Goal: Information Seeking & Learning: Learn about a topic

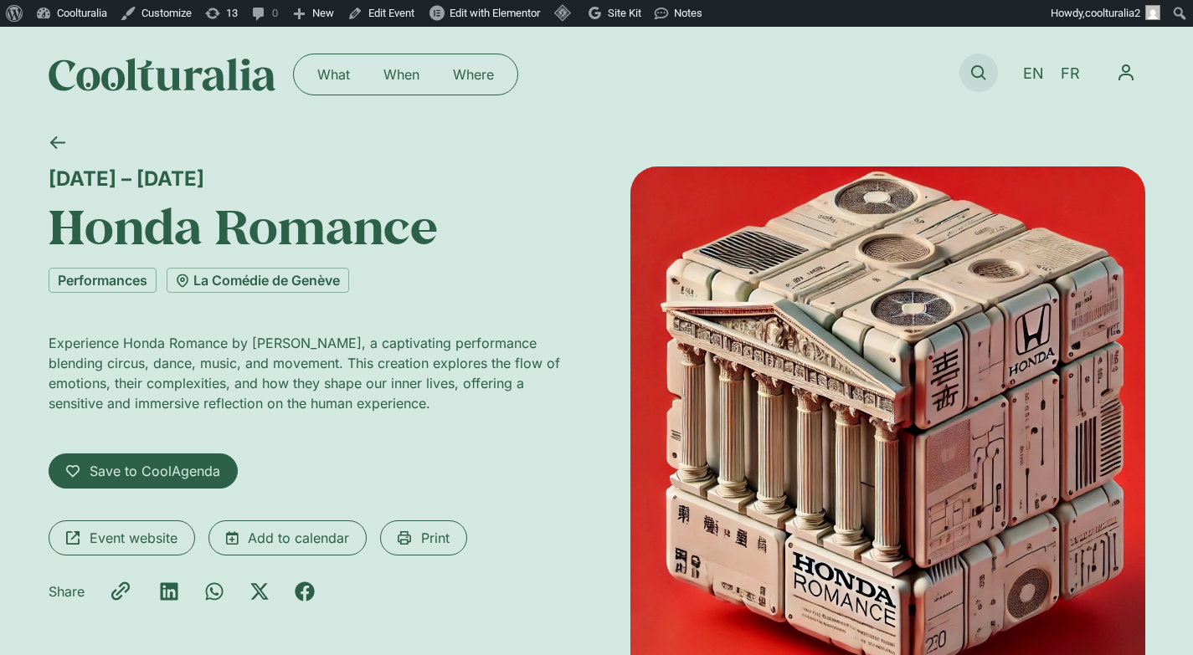
click at [986, 69] on link at bounding box center [978, 73] width 38 height 38
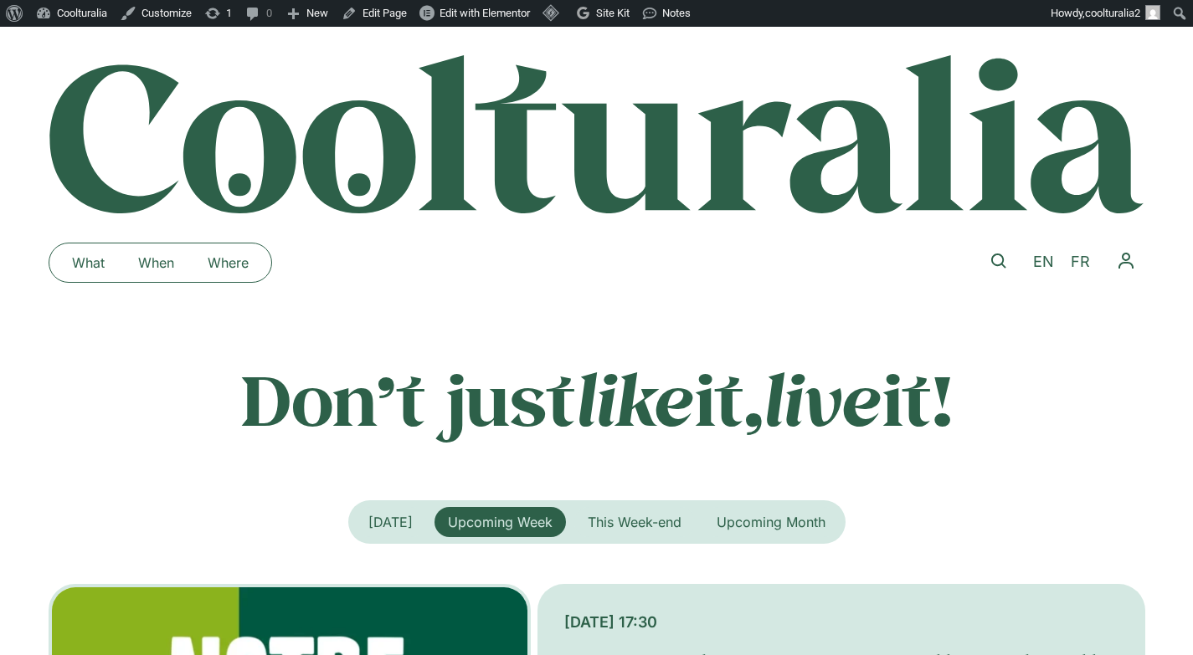
scroll to position [3, 0]
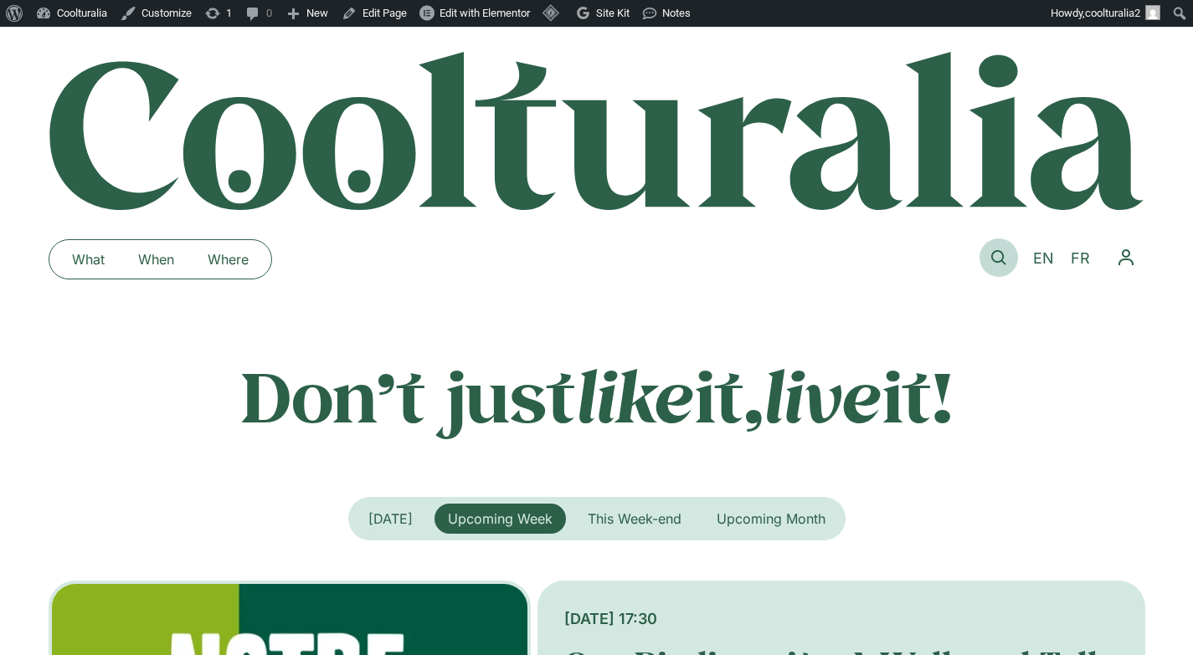
click at [985, 253] on link at bounding box center [998, 258] width 38 height 38
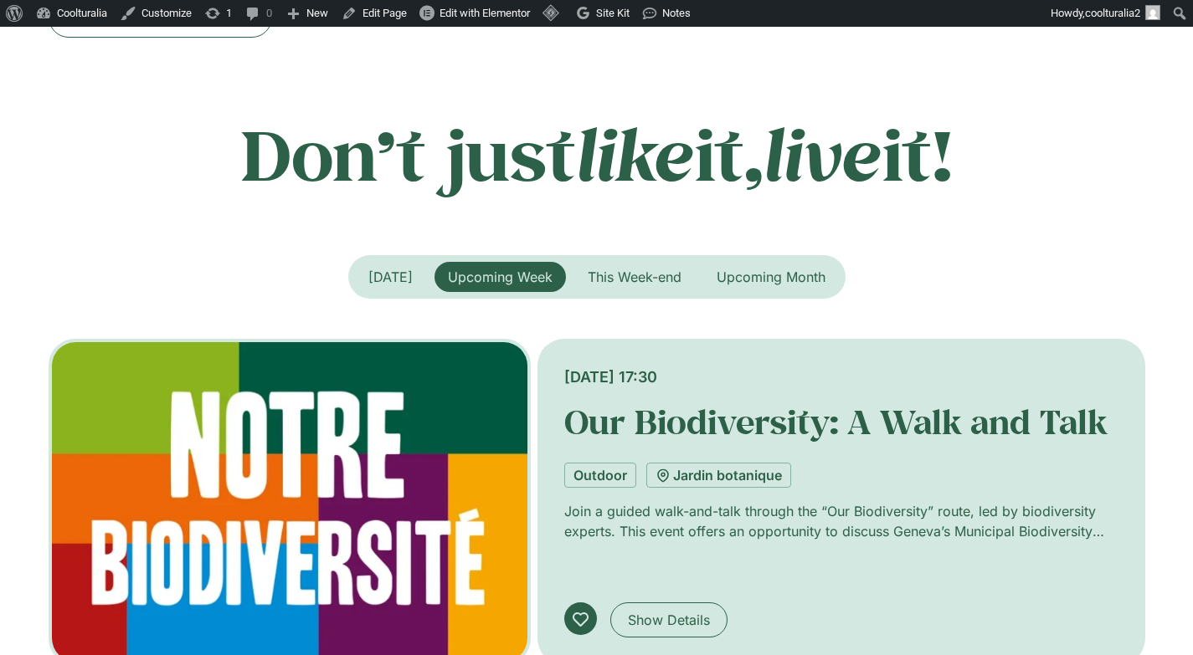
scroll to position [249, 0]
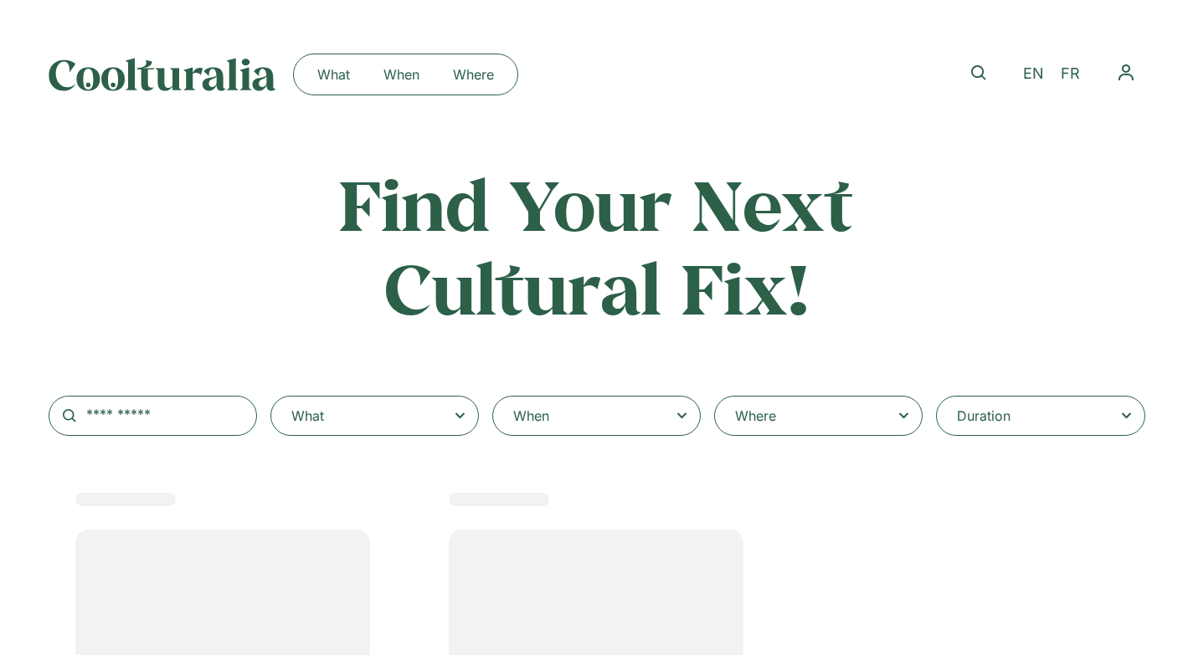
click at [786, 418] on div "Where" at bounding box center [818, 416] width 208 height 40
click at [0, 0] on select "**********" at bounding box center [0, 0] width 0 height 0
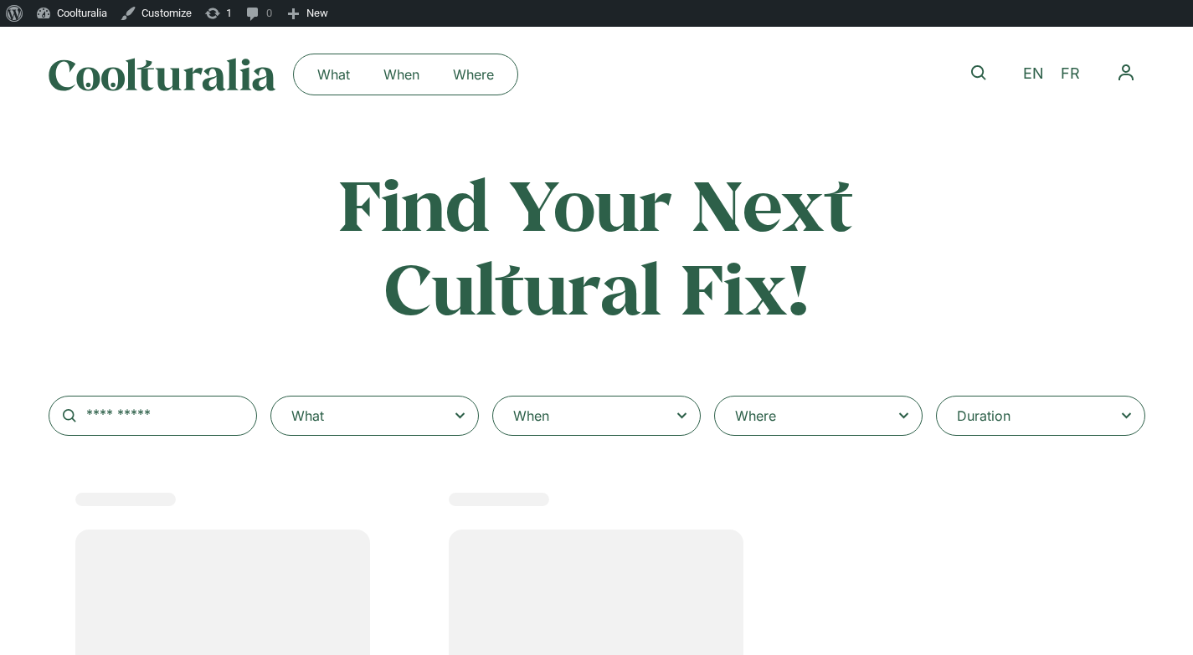
select select
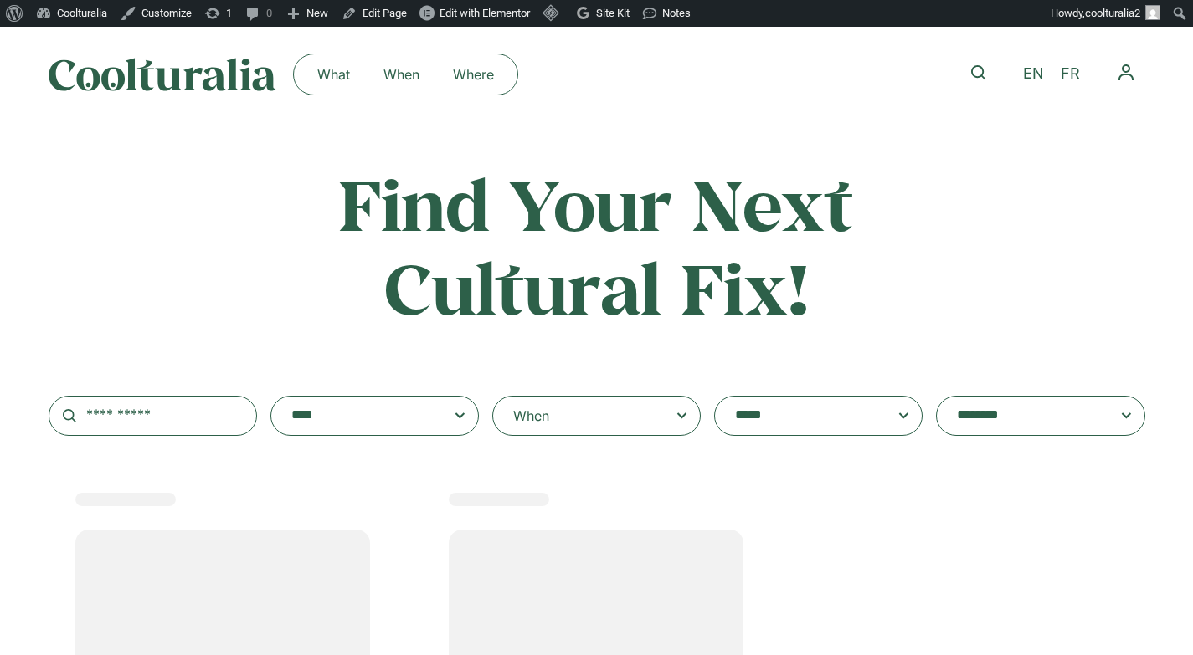
click at [786, 418] on textarea "**********" at bounding box center [802, 415] width 134 height 23
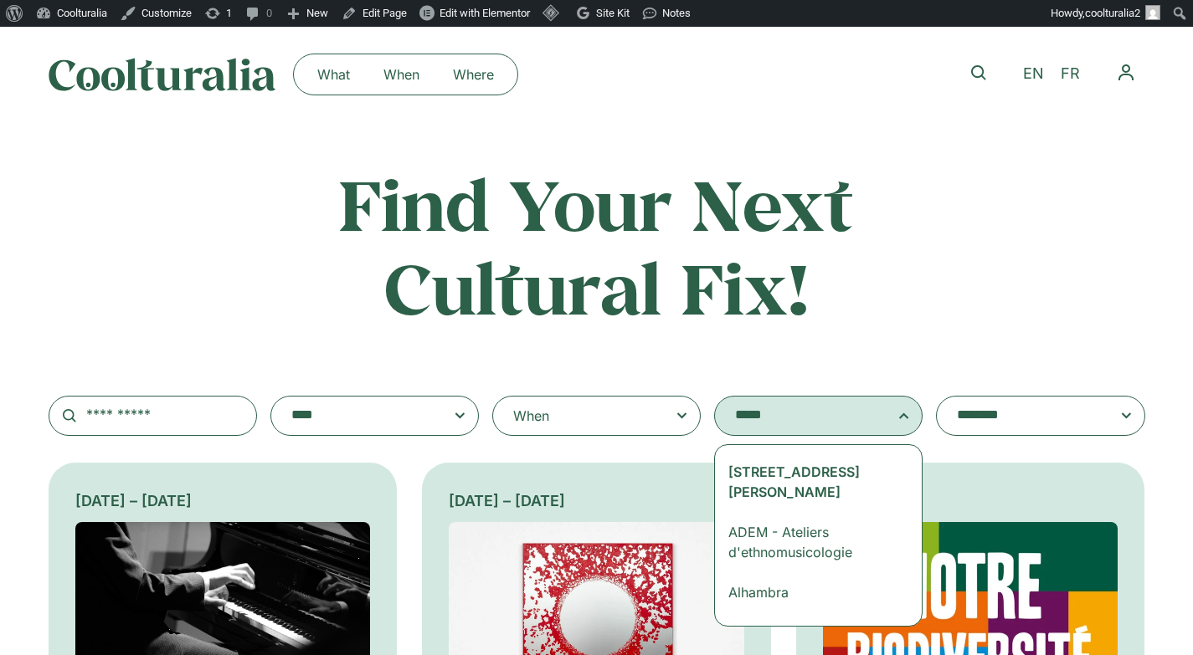
click at [600, 408] on div "When" at bounding box center [596, 416] width 208 height 40
click at [0, 0] on input "When" at bounding box center [0, 0] width 0 height 0
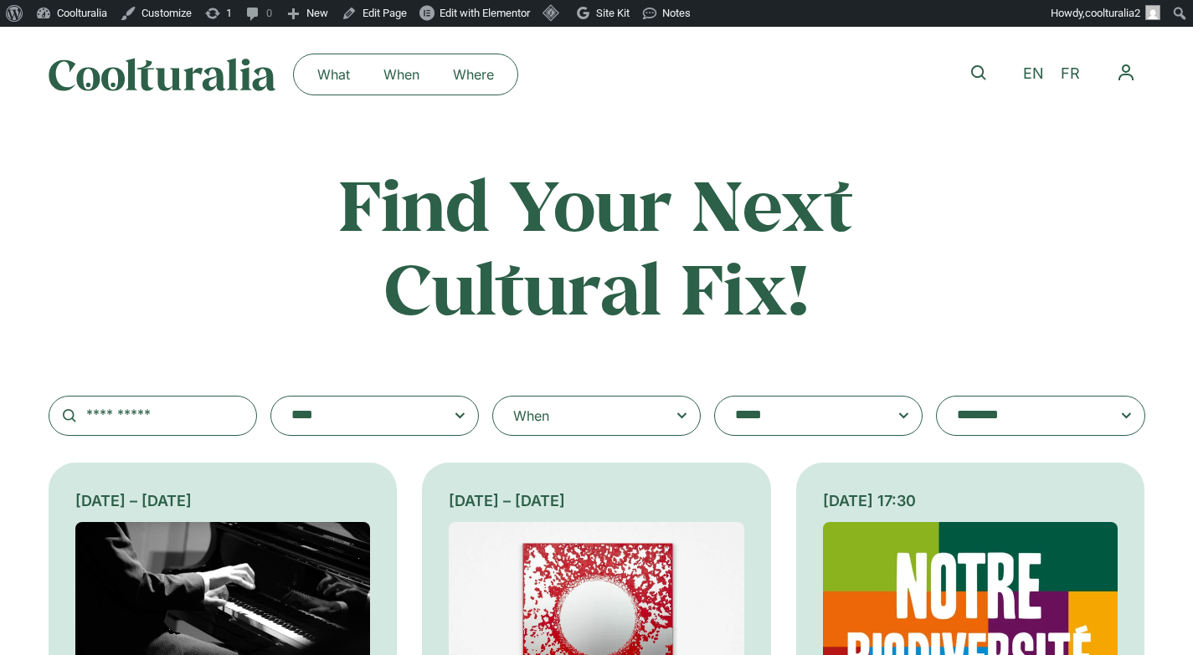
drag, startPoint x: 488, startPoint y: 280, endPoint x: 508, endPoint y: 284, distance: 20.4
click at [488, 280] on h2 "Find Your Next Cultural Fix!" at bounding box center [597, 245] width 658 height 167
click at [600, 421] on div "When" at bounding box center [596, 416] width 208 height 40
click at [0, 0] on input "When" at bounding box center [0, 0] width 0 height 0
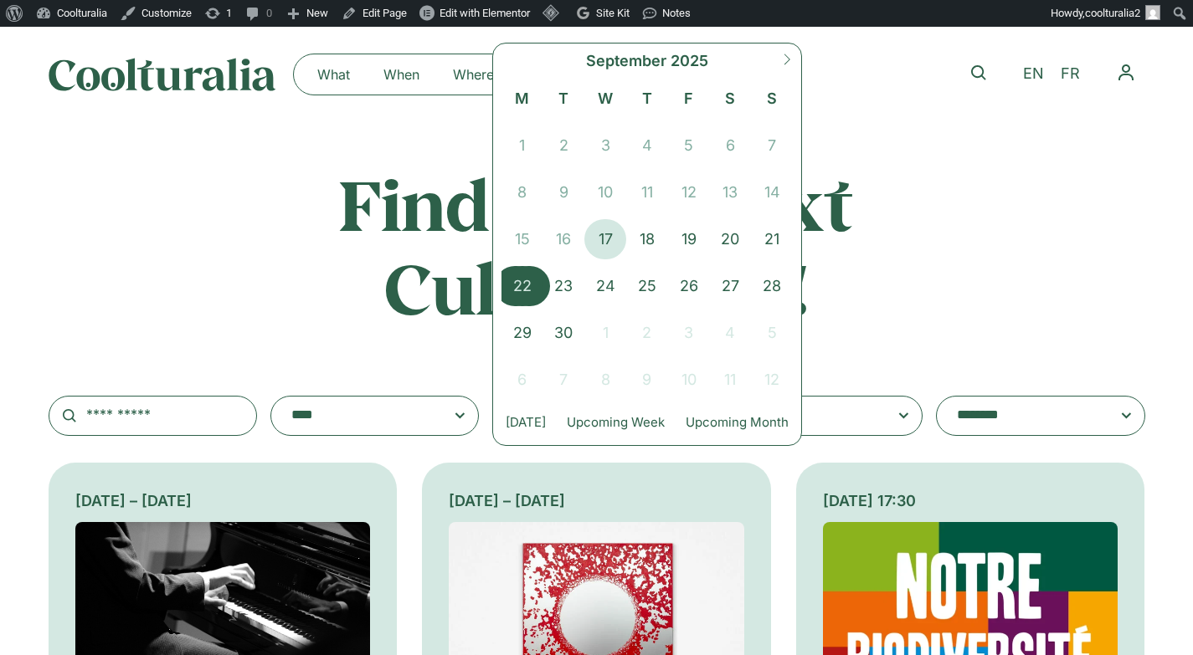
click at [510, 275] on span "22" at bounding box center [522, 286] width 42 height 40
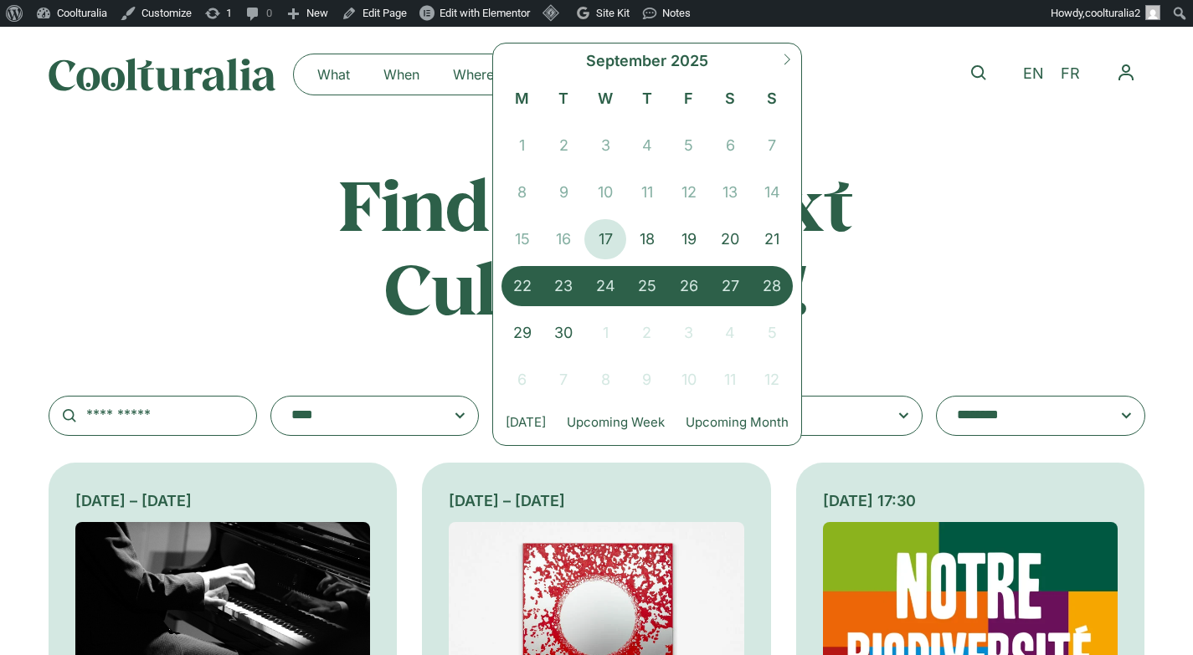
click at [798, 294] on div "********* ******* ******** ******** **** September 2025 M T W T F S S 1 2 3 4 5…" at bounding box center [647, 244] width 310 height 403
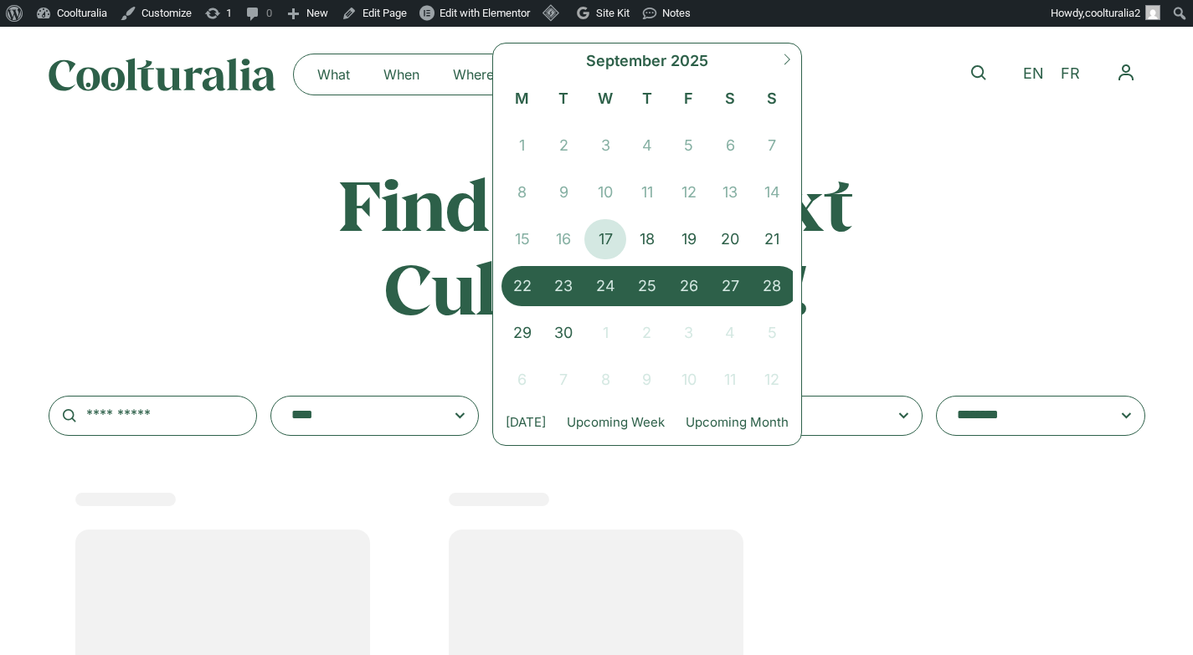
click at [778, 285] on span "28" at bounding box center [772, 286] width 42 height 40
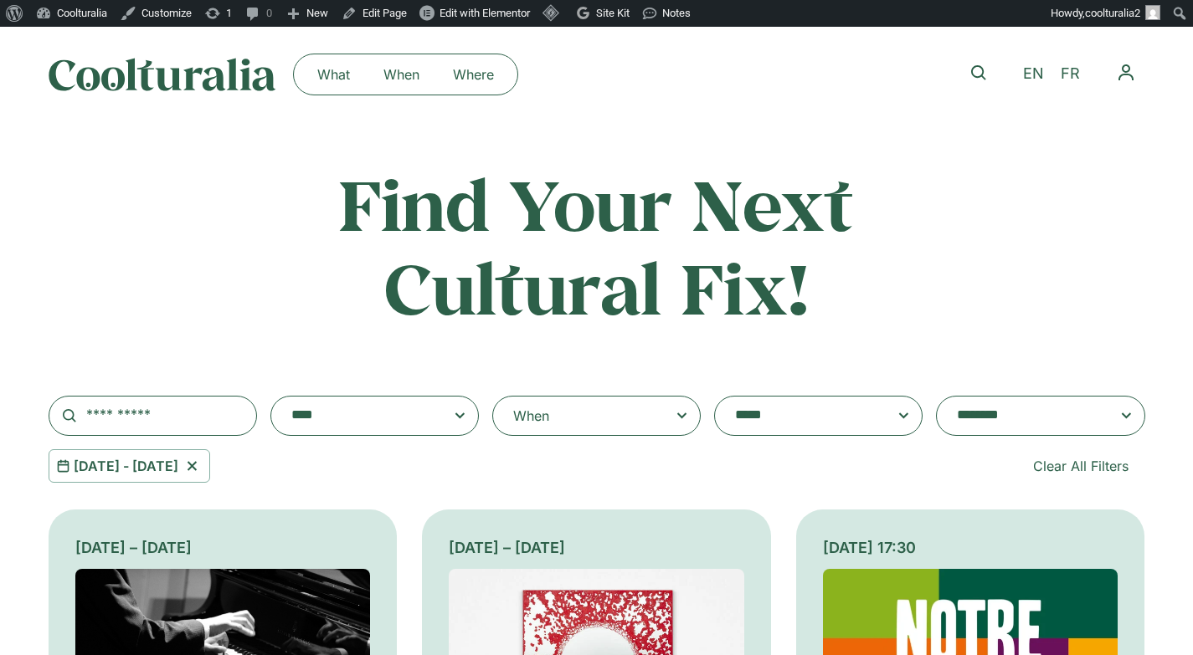
click at [403, 429] on span at bounding box center [374, 416] width 208 height 40
click at [271, 397] on select "**********" at bounding box center [270, 396] width 1 height 1
click at [407, 418] on textarea "**********" at bounding box center [358, 415] width 134 height 23
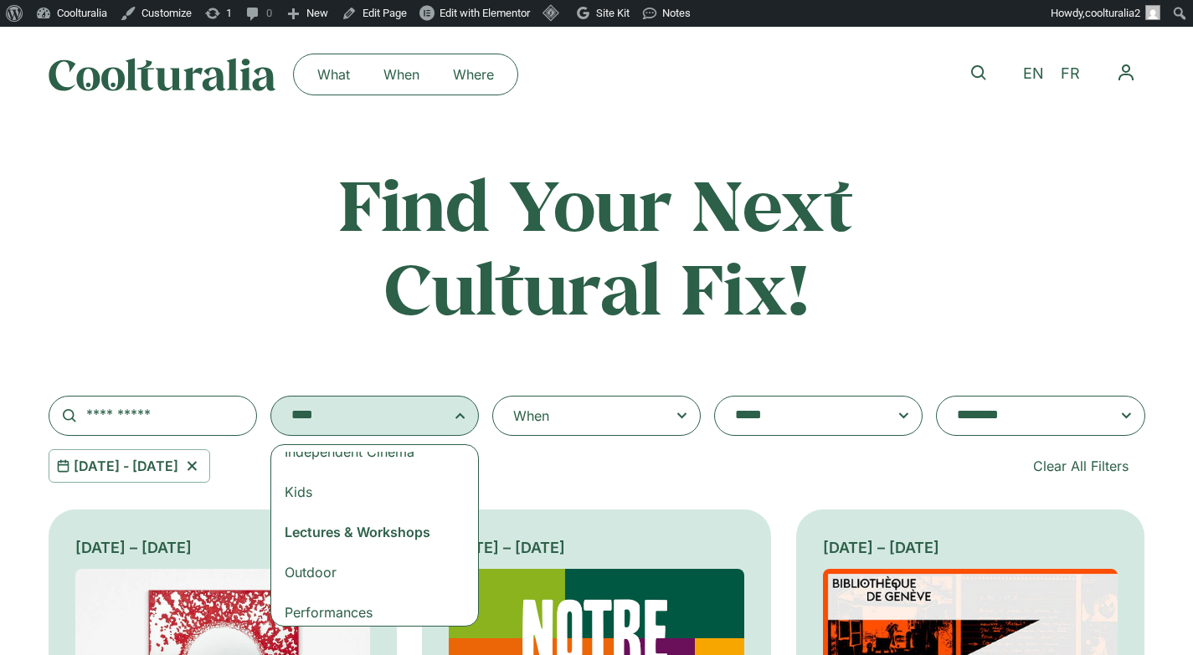
scroll to position [154, 0]
select select "***"
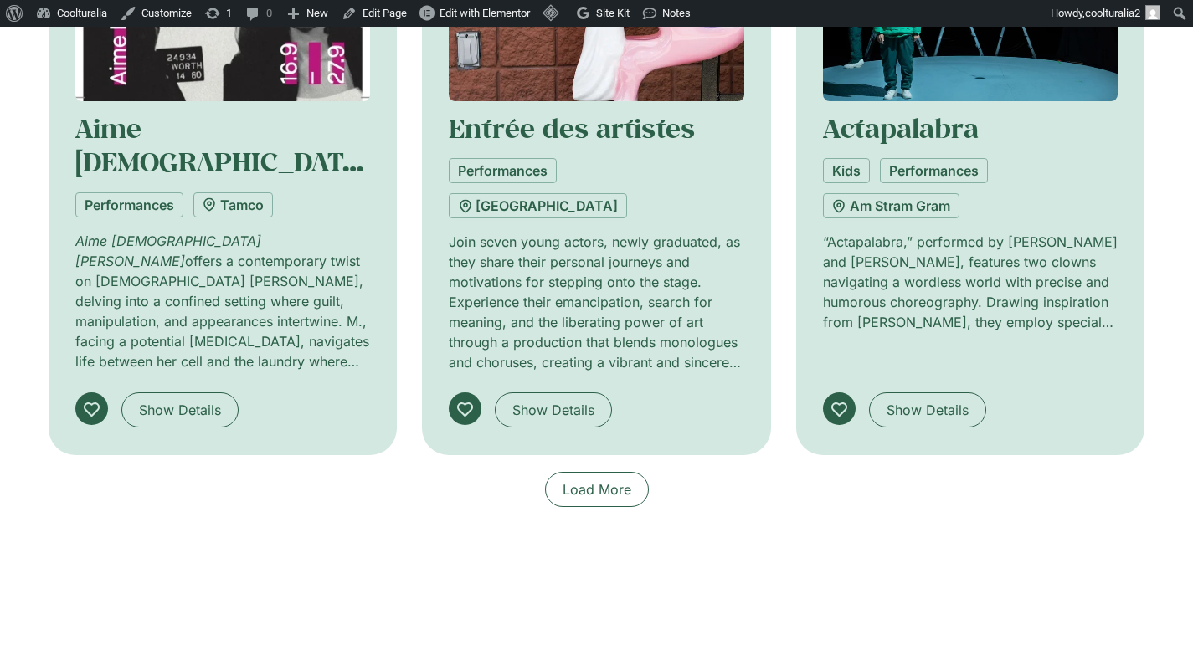
scroll to position [1306, 0]
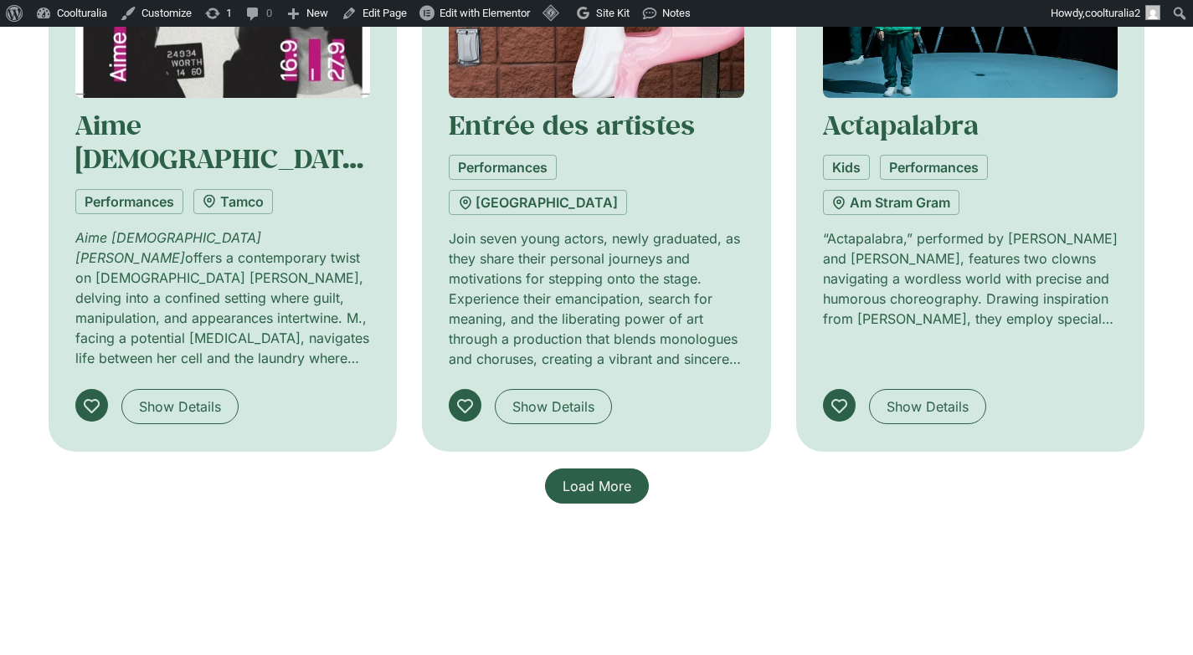
click at [612, 476] on span "Load More" at bounding box center [596, 486] width 69 height 20
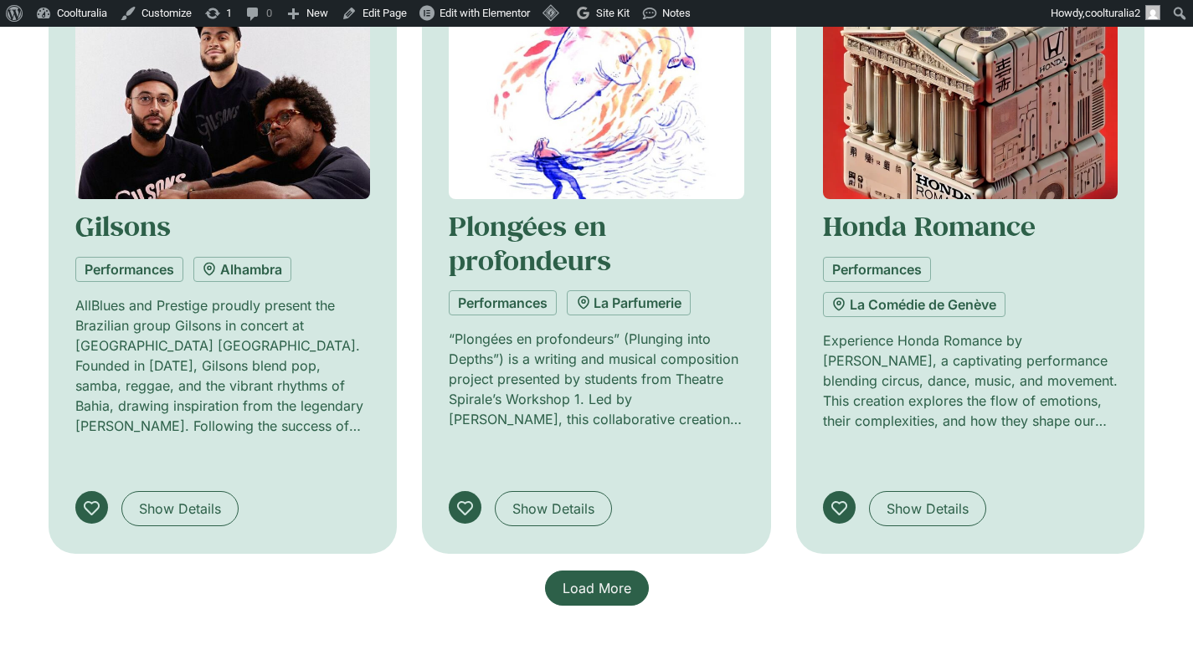
scroll to position [2710, 0]
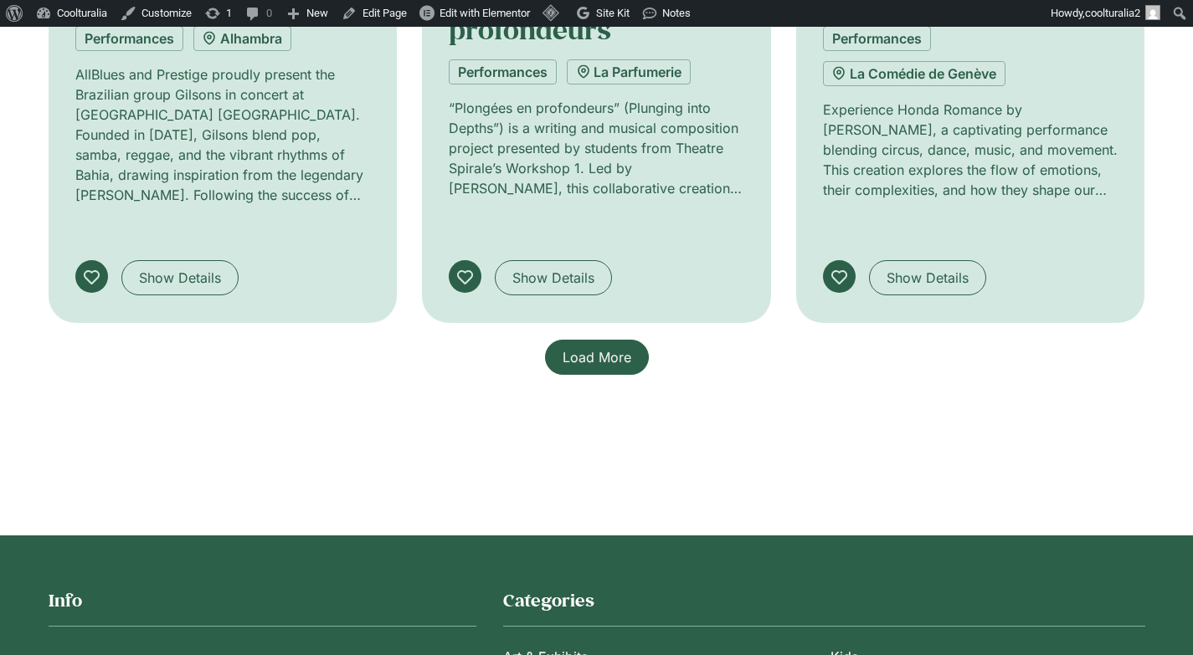
click at [593, 347] on span "Load More" at bounding box center [596, 357] width 69 height 20
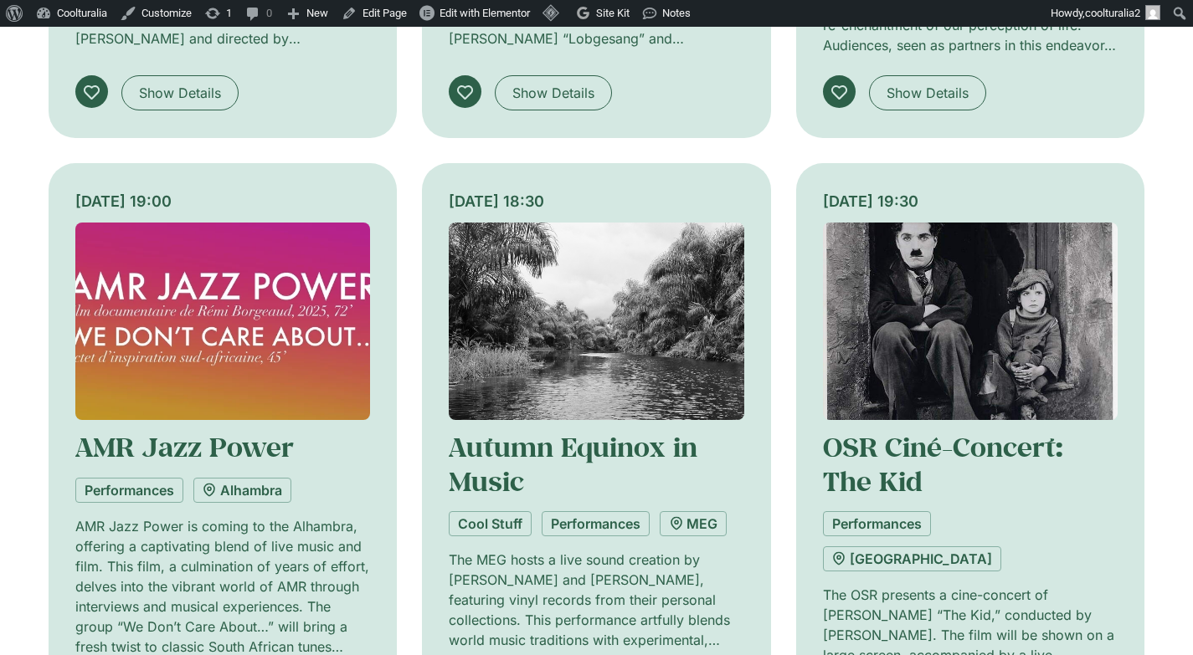
scroll to position [3535, 0]
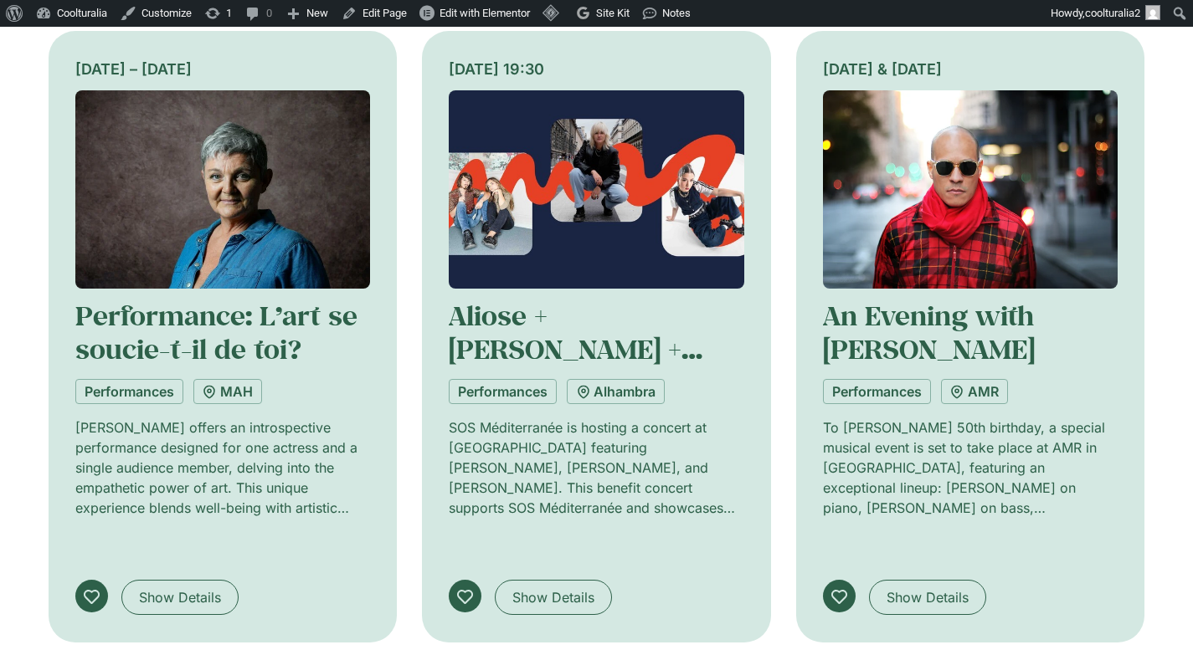
scroll to position [4936, 0]
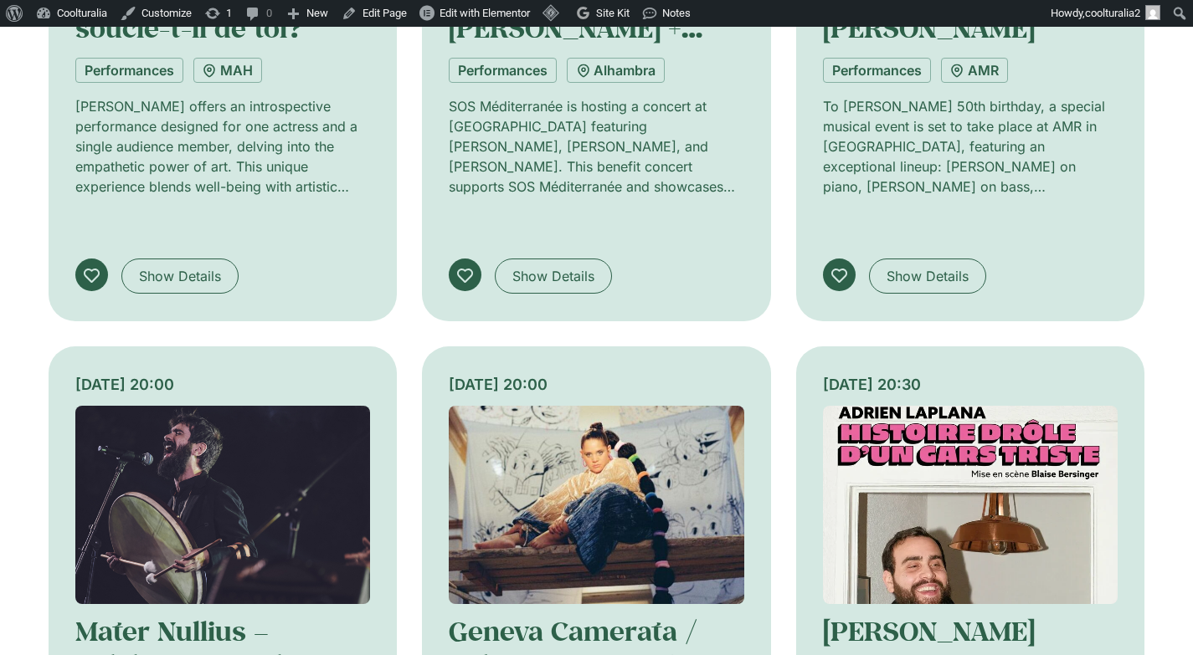
scroll to position [5263, 0]
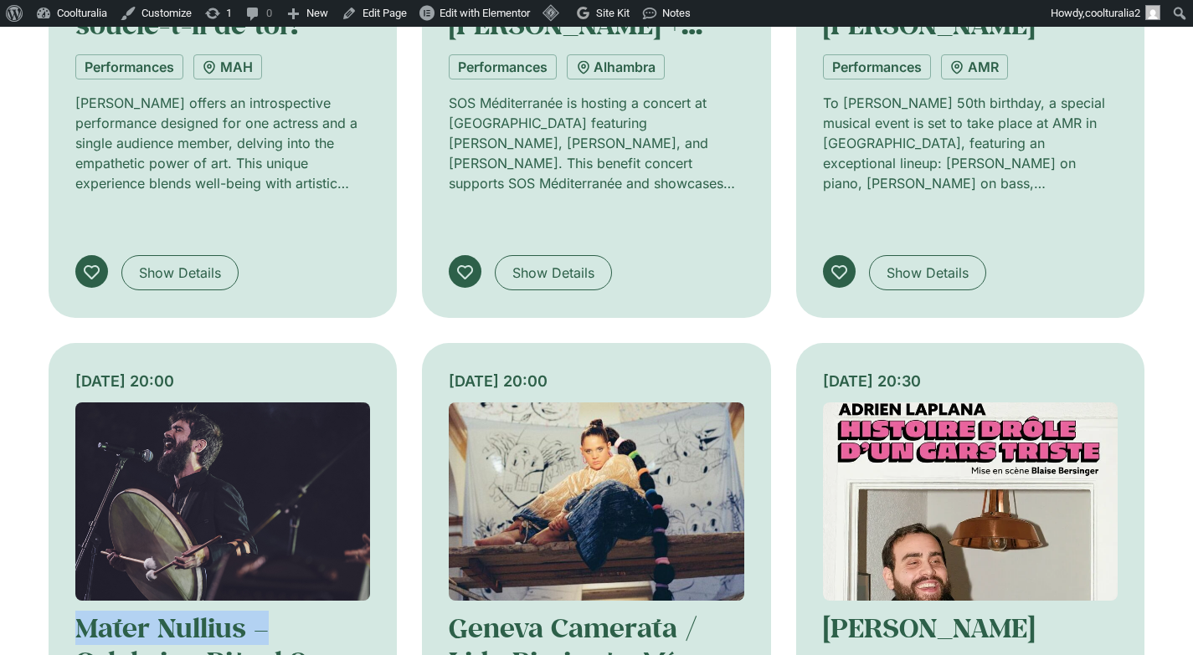
drag, startPoint x: 290, startPoint y: 345, endPoint x: 62, endPoint y: 341, distance: 227.7
click at [62, 343] on div "Friday 26 September, 20:00 Mater Nullius – Calabrian Ritual Songs Performances …" at bounding box center [223, 649] width 349 height 612
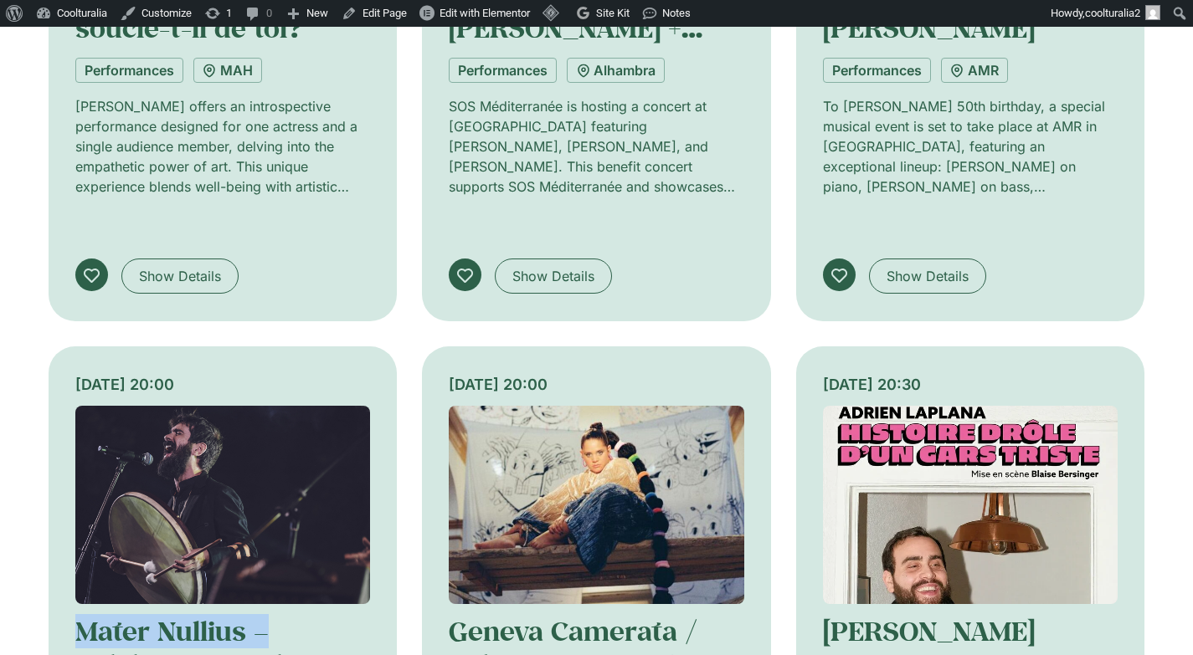
copy link "Mater Nullius –"
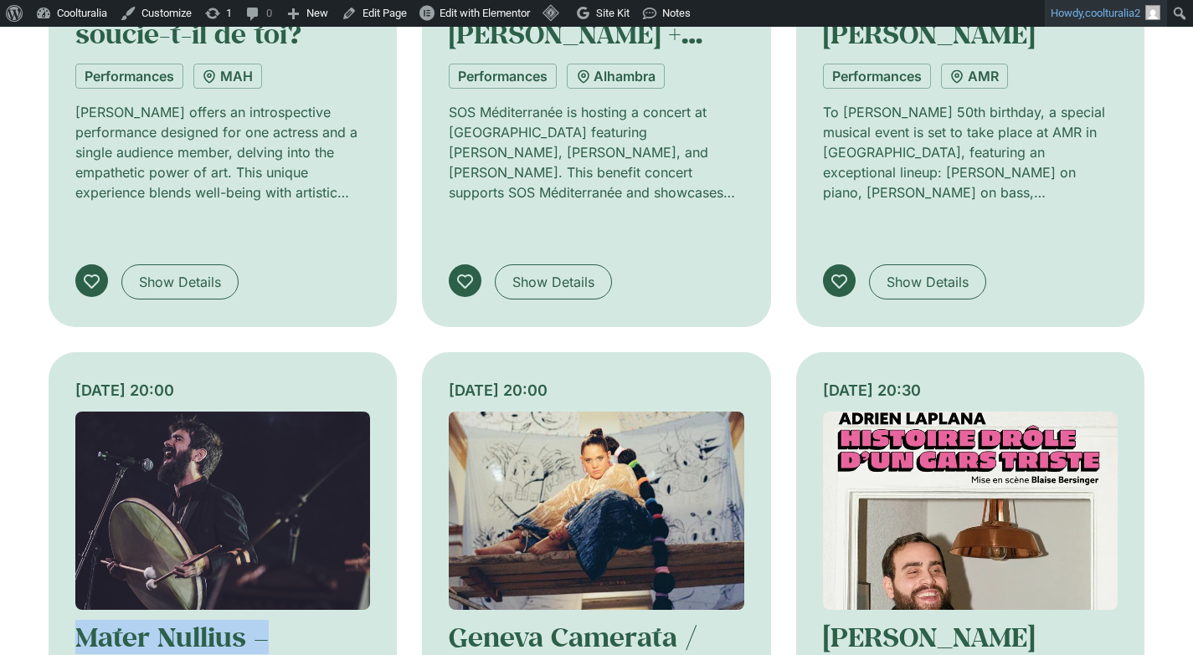
scroll to position [5253, 0]
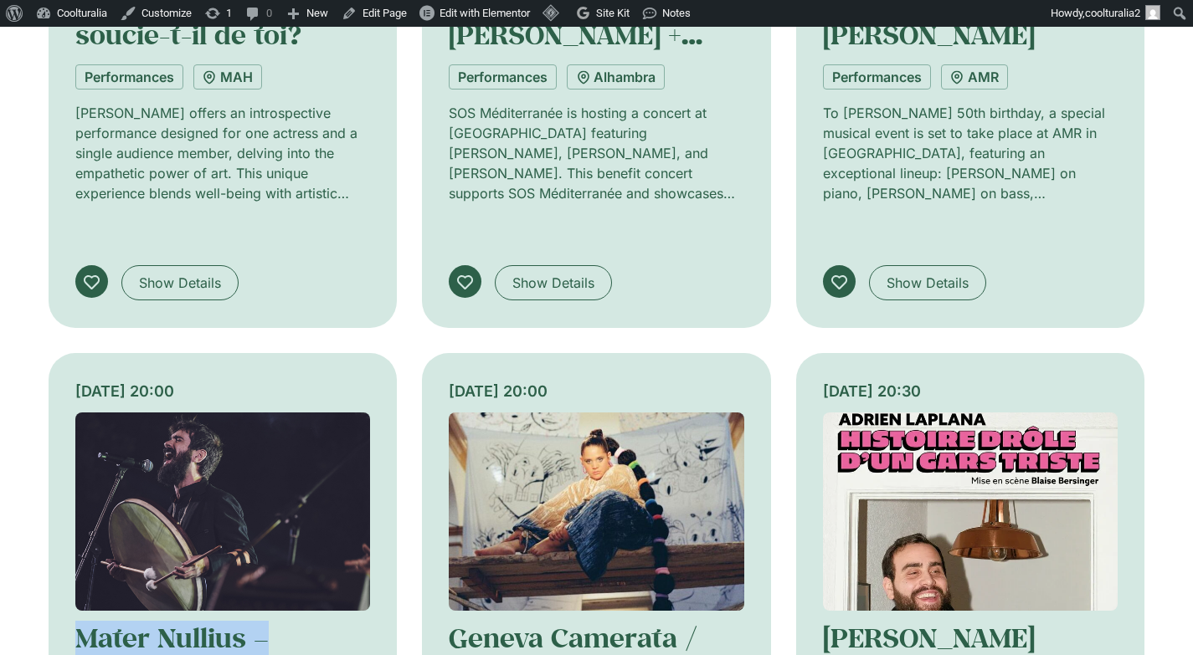
click at [253, 413] on img at bounding box center [222, 512] width 295 height 198
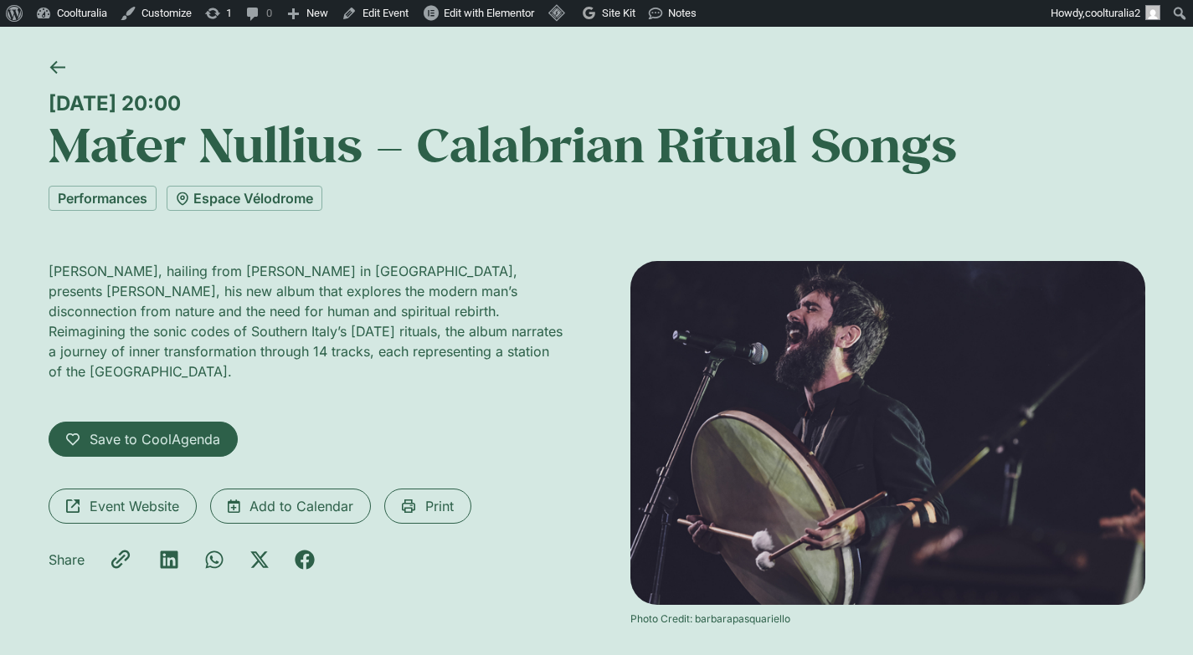
scroll to position [74, 0]
click at [139, 497] on span "Event Website" at bounding box center [135, 507] width 90 height 20
click at [61, 64] on icon at bounding box center [57, 68] width 16 height 16
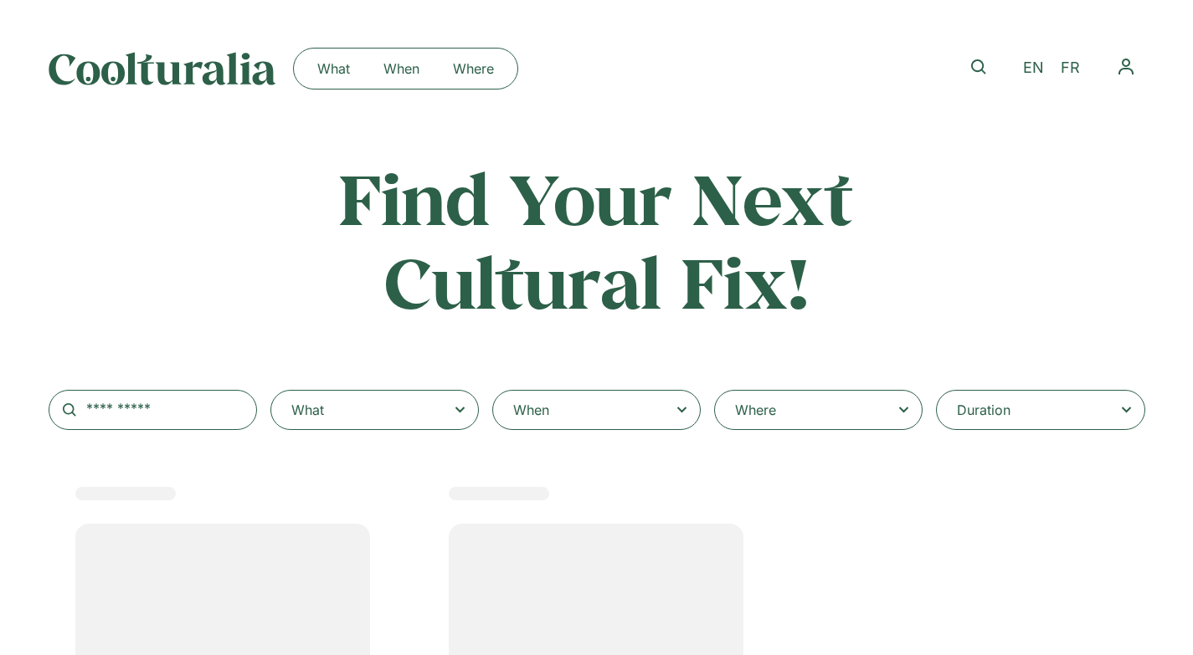
scroll to position [7, 0]
select select "***"
select select
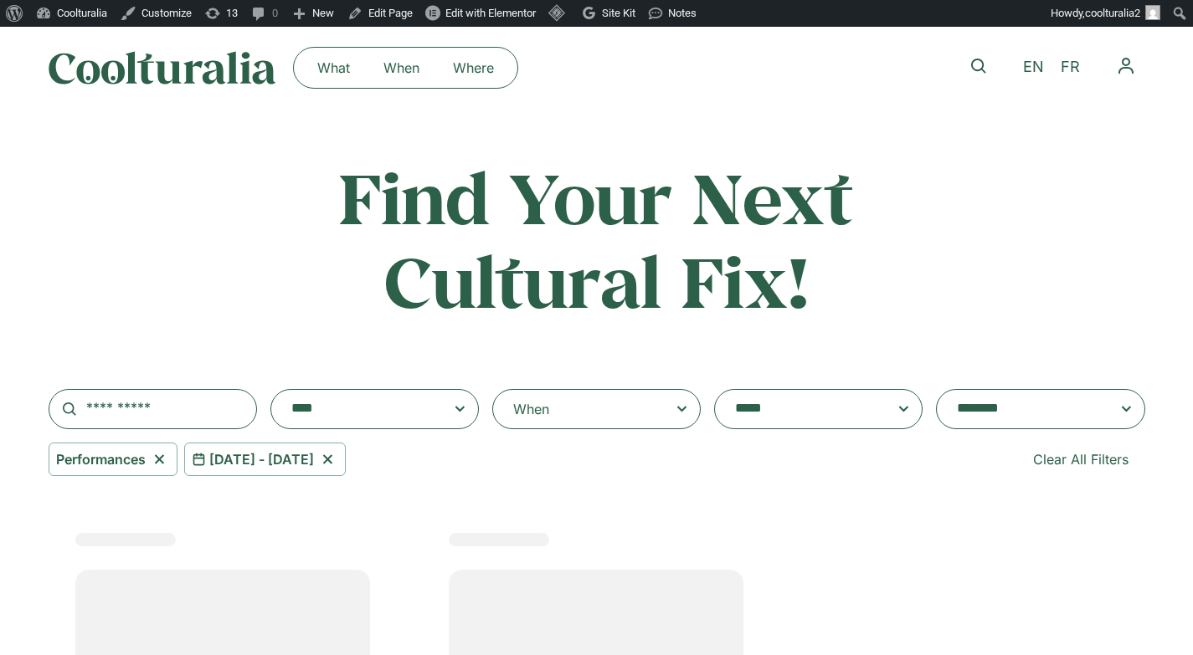
click at [593, 398] on div "When" at bounding box center [596, 409] width 208 height 40
click at [0, 0] on input "When" at bounding box center [0, 0] width 0 height 0
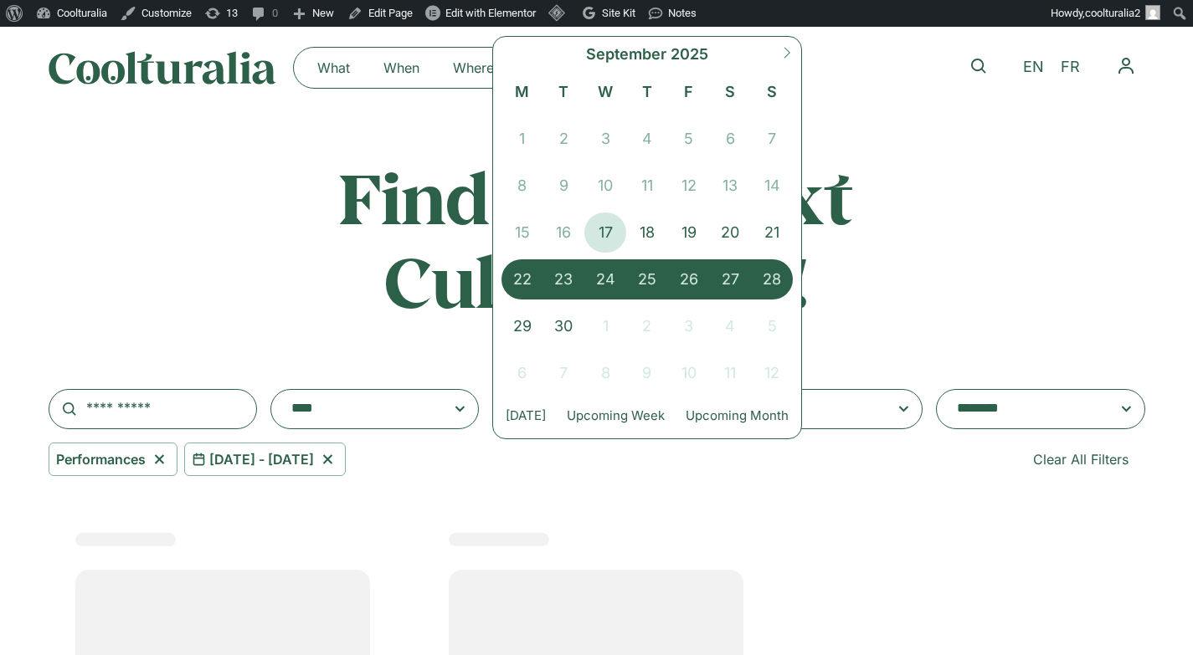
scroll to position [107, 0]
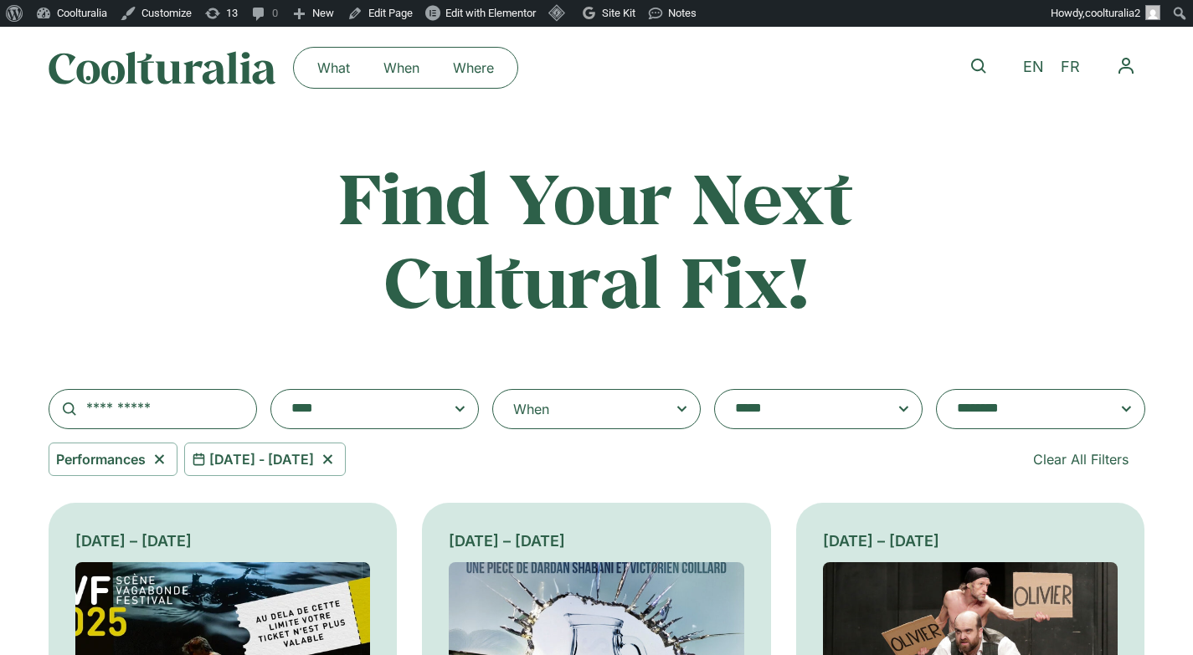
click at [162, 459] on icon at bounding box center [158, 459] width 9 height 9
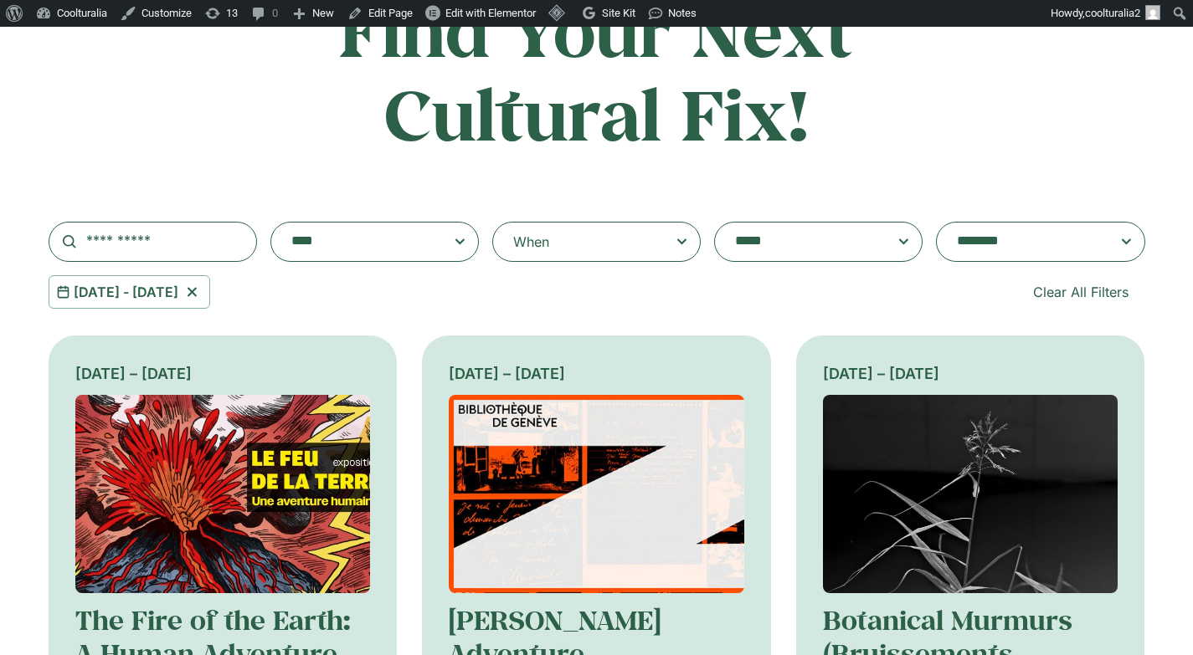
scroll to position [177, 0]
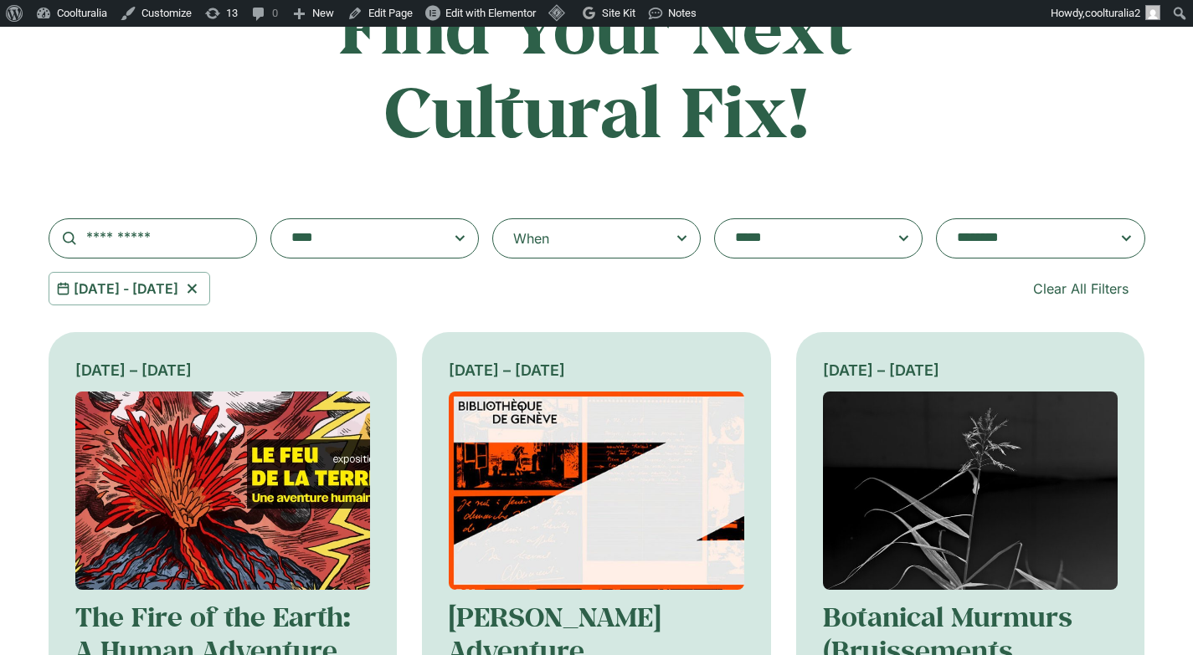
click at [399, 240] on textarea "**********" at bounding box center [358, 238] width 134 height 23
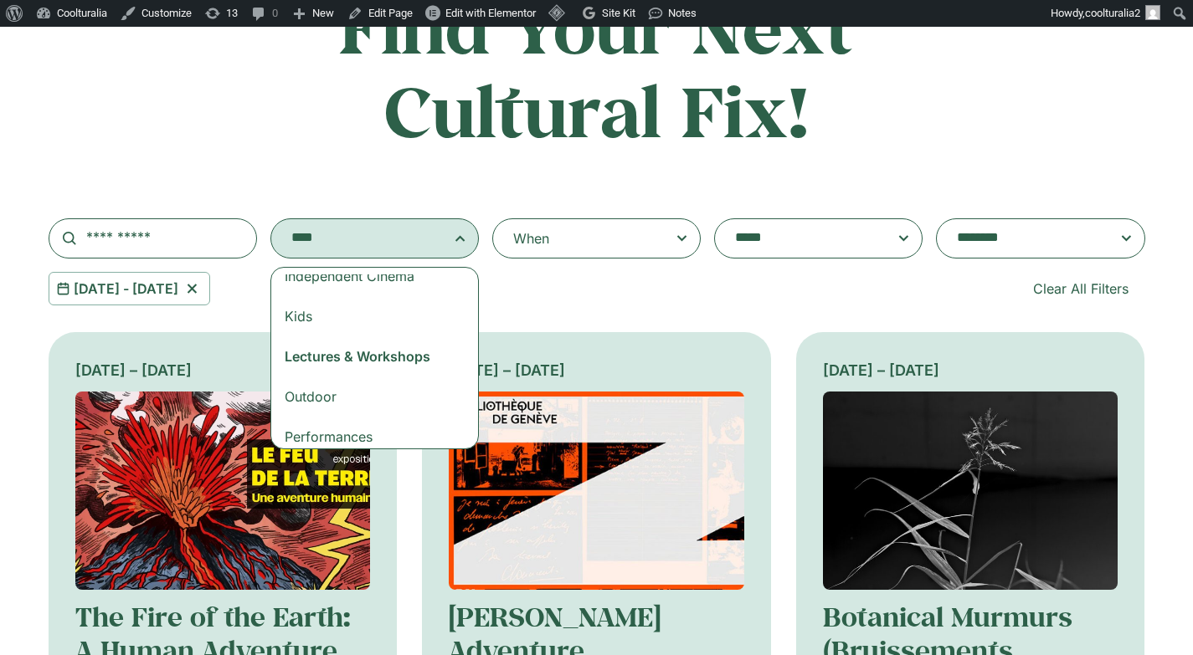
scroll to position [154, 0]
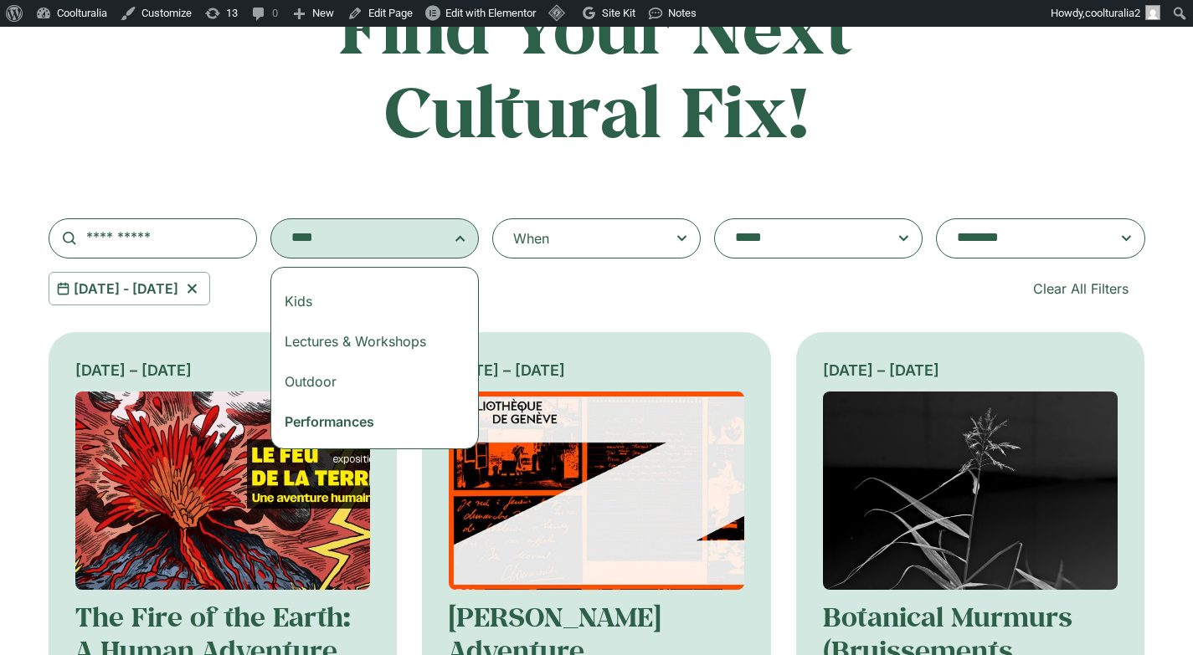
select select "***"
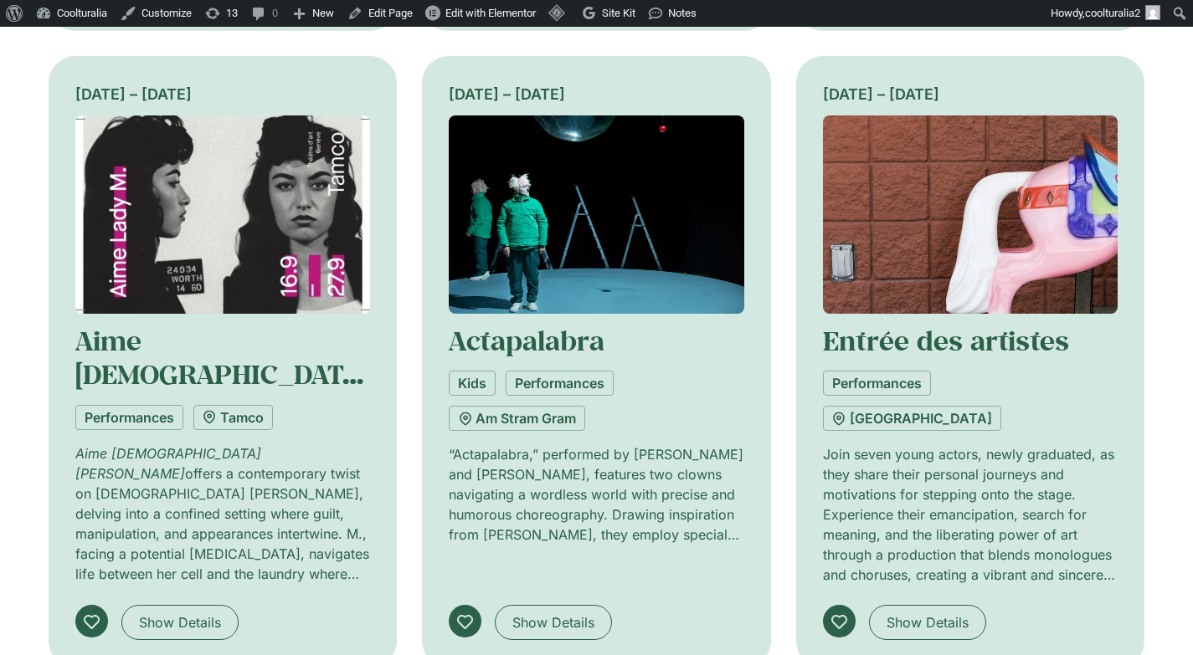
scroll to position [1087, 0]
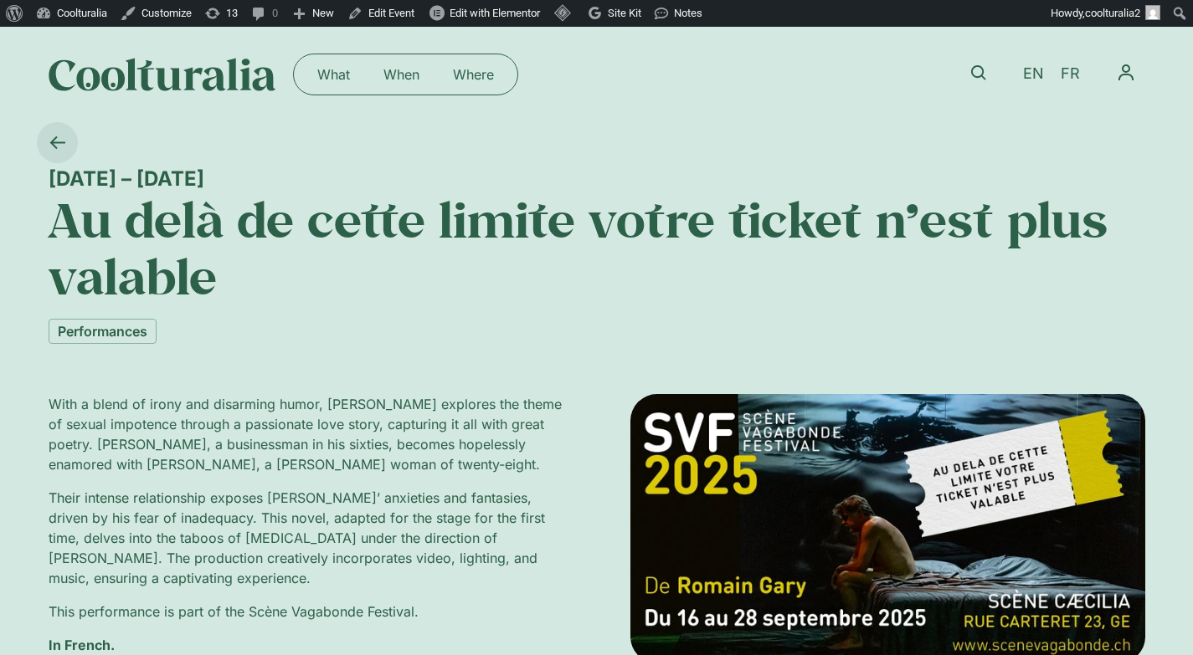
click at [63, 147] on icon at bounding box center [57, 143] width 16 height 16
click at [974, 69] on icon at bounding box center [978, 72] width 15 height 15
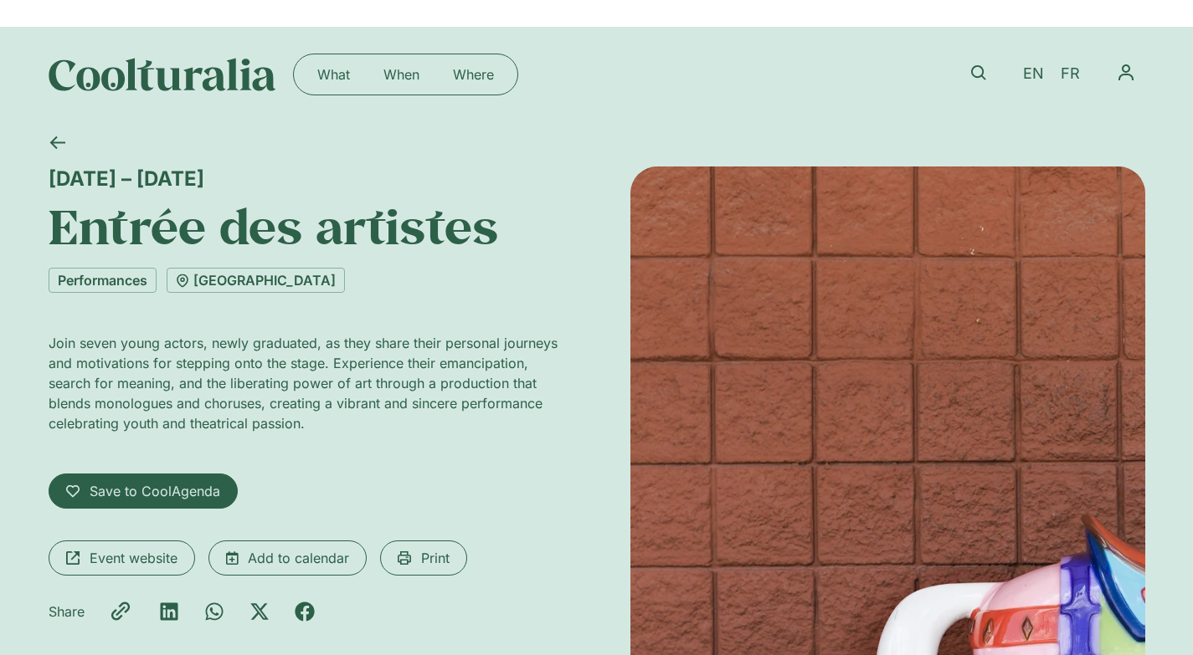
click at [319, 425] on p "Join seven young actors, newly graduated, as they share their personal journeys…" at bounding box center [306, 383] width 515 height 100
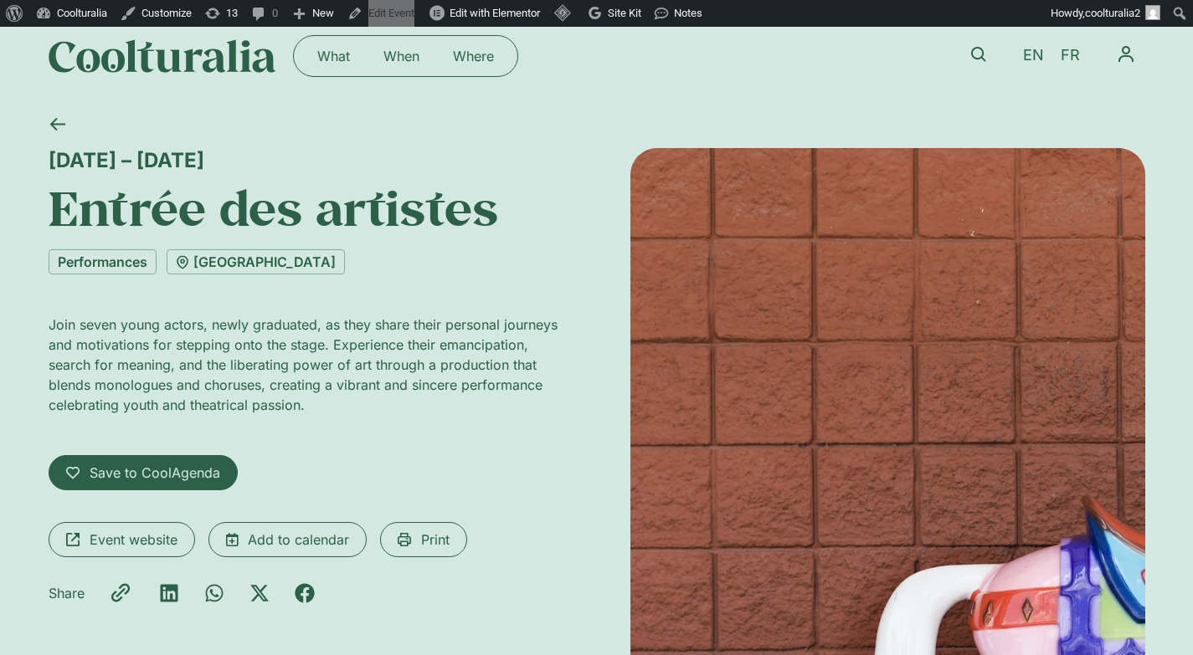
scroll to position [16, 0]
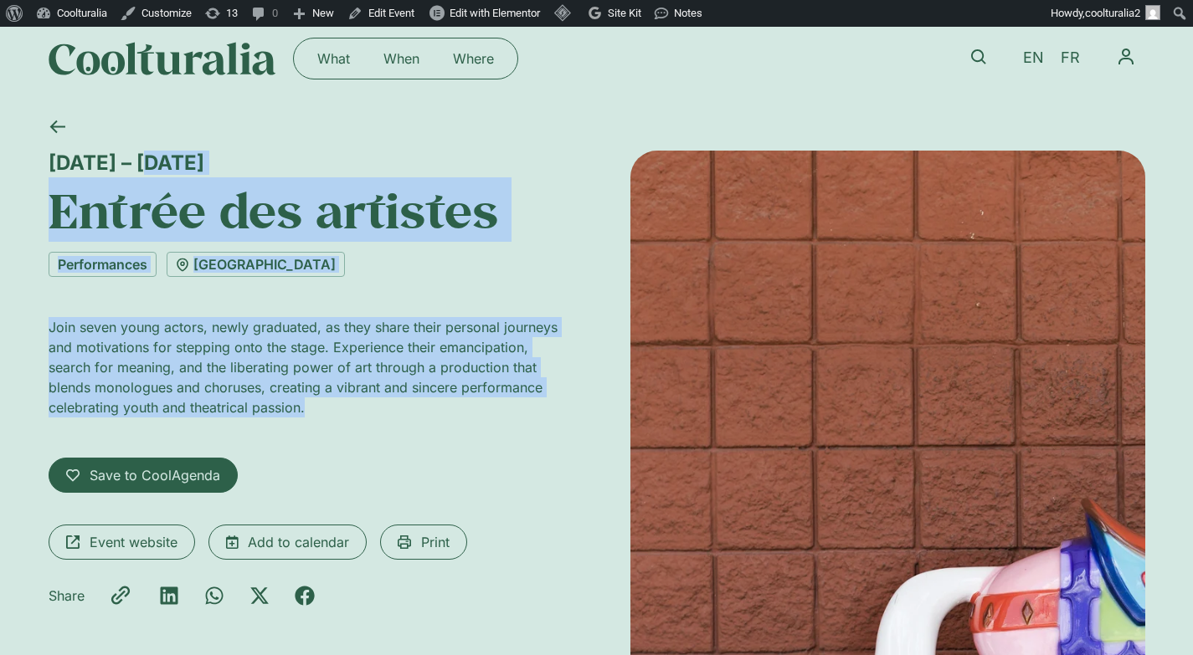
drag, startPoint x: 49, startPoint y: 165, endPoint x: 322, endPoint y: 419, distance: 373.1
click at [322, 419] on div "[DATE] – [DATE] Entrée des artistes Performances [GEOGRAPHIC_DATA] Join seven y…" at bounding box center [306, 653] width 515 height 1004
copy div "[DATE] – [DATE] Entrée des artistes Performances [GEOGRAPHIC_DATA] Join seven y…"
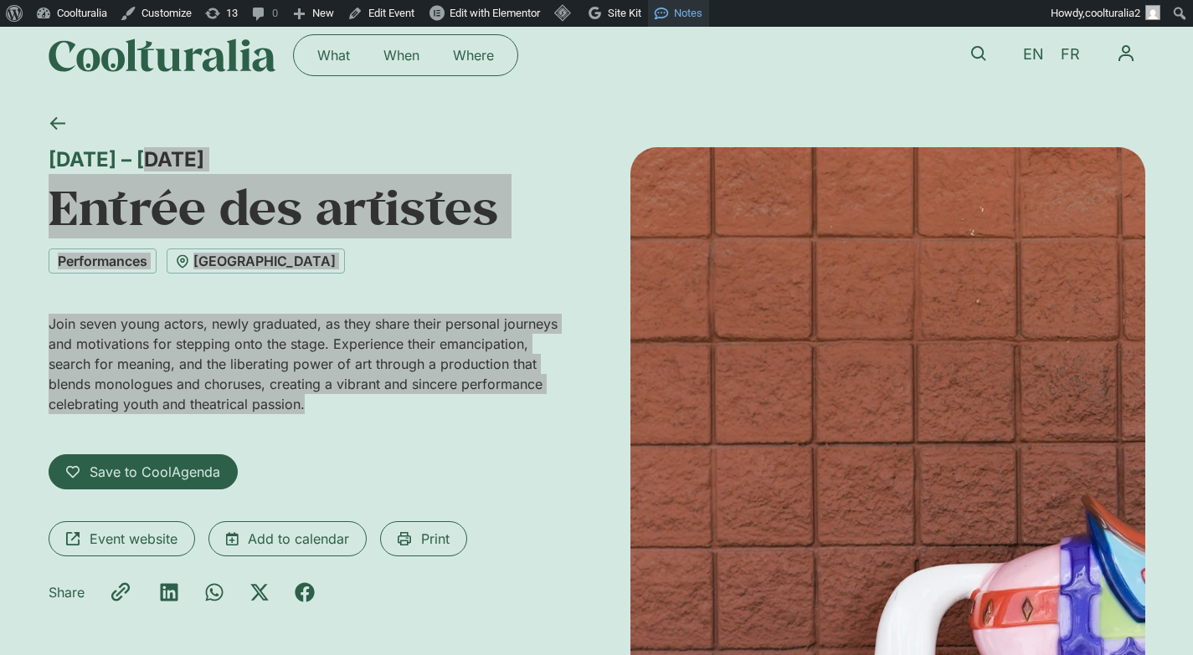
scroll to position [0, 0]
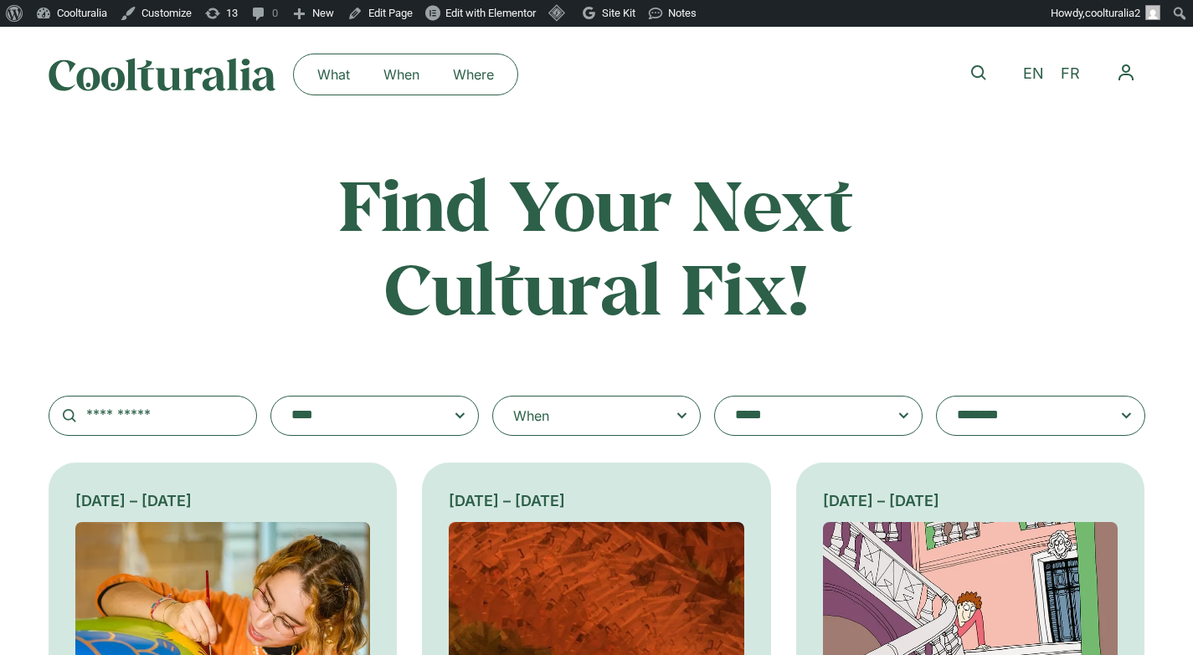
scroll to position [3, 0]
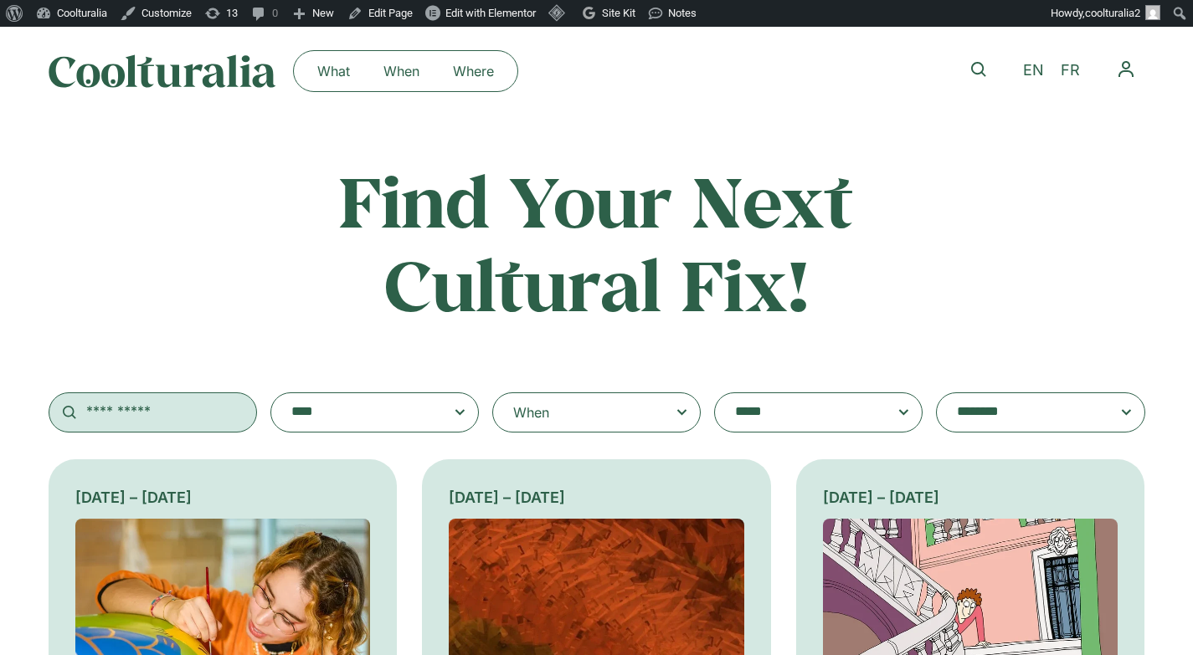
click at [151, 414] on input "text" at bounding box center [153, 413] width 208 height 40
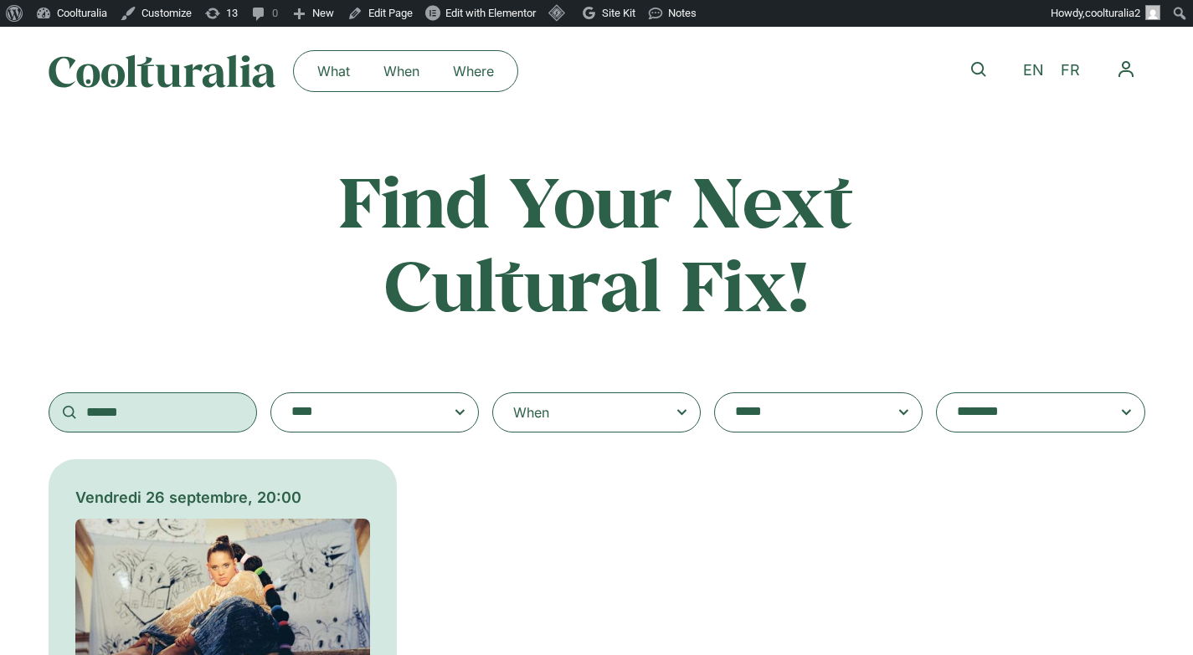
click at [151, 417] on input "******" at bounding box center [153, 413] width 208 height 40
click at [151, 418] on input "******" at bounding box center [153, 413] width 208 height 40
type input "*"
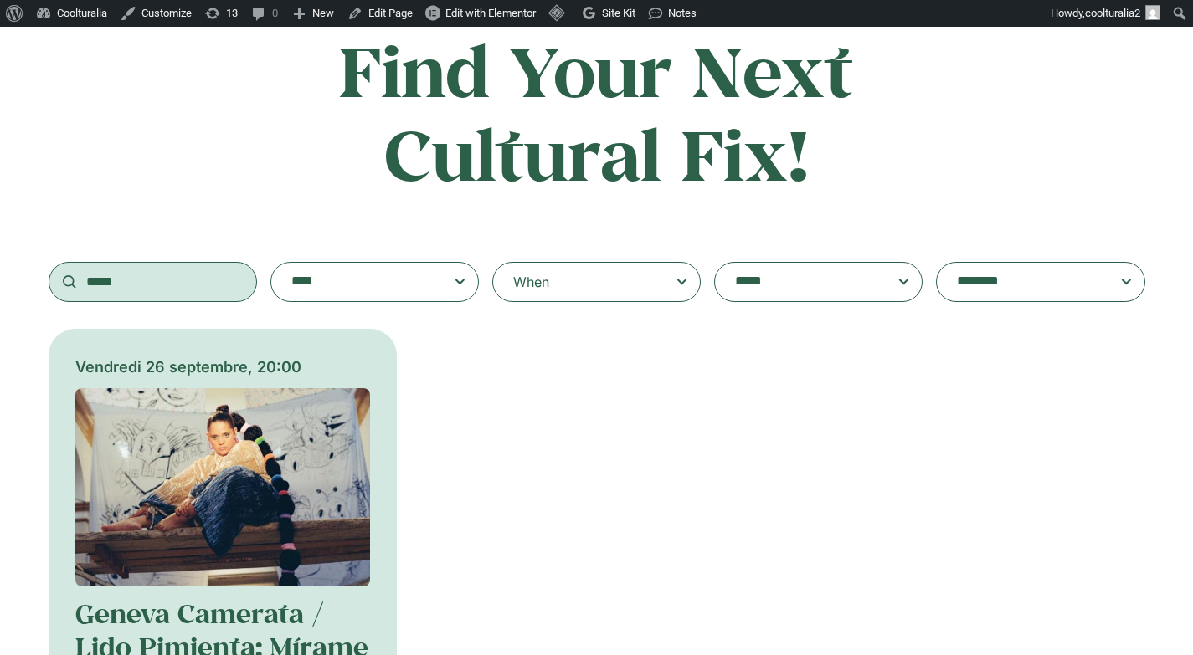
scroll to position [135, 0]
type input "*****"
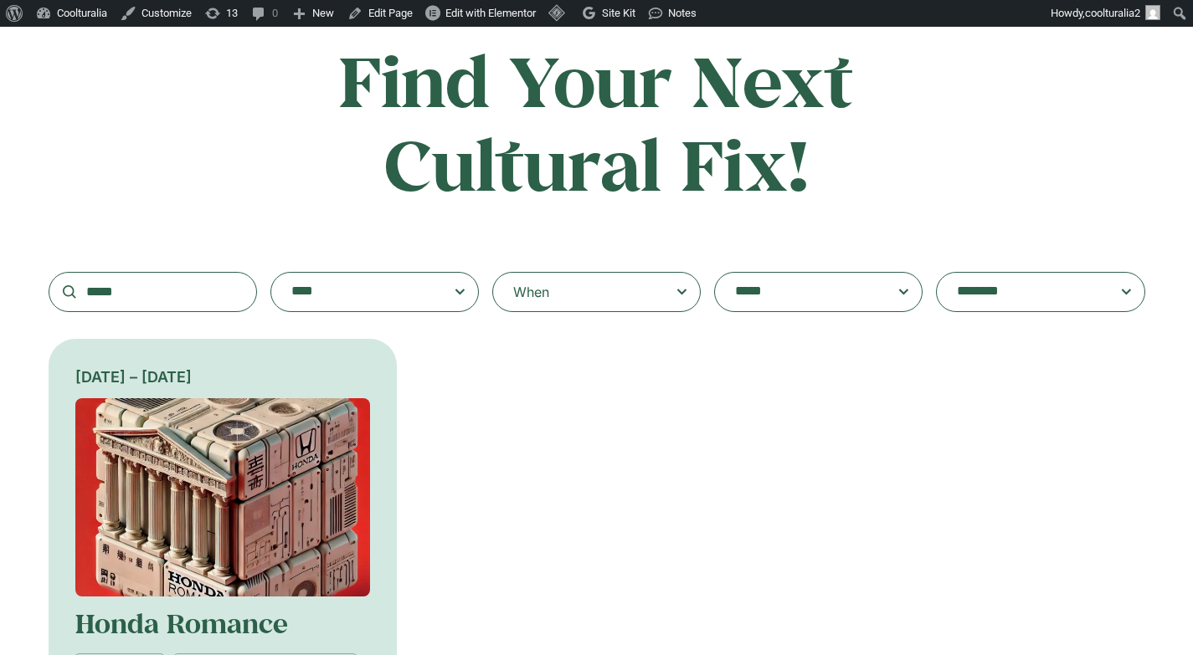
scroll to position [121, 0]
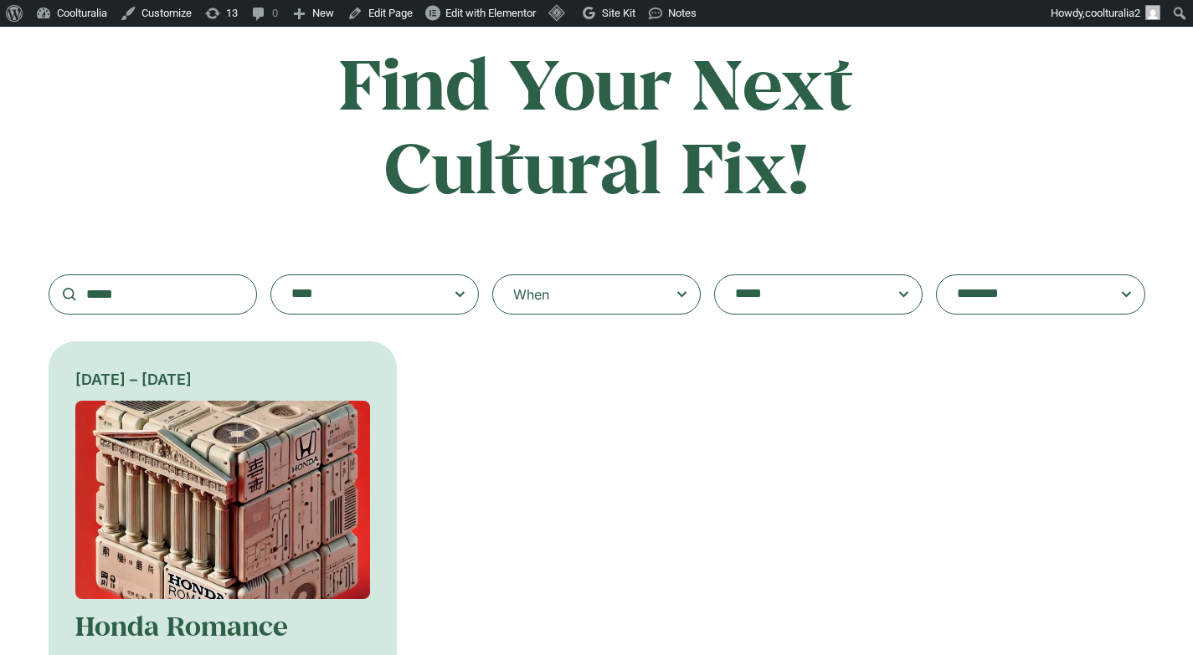
click at [214, 475] on img at bounding box center [222, 500] width 295 height 198
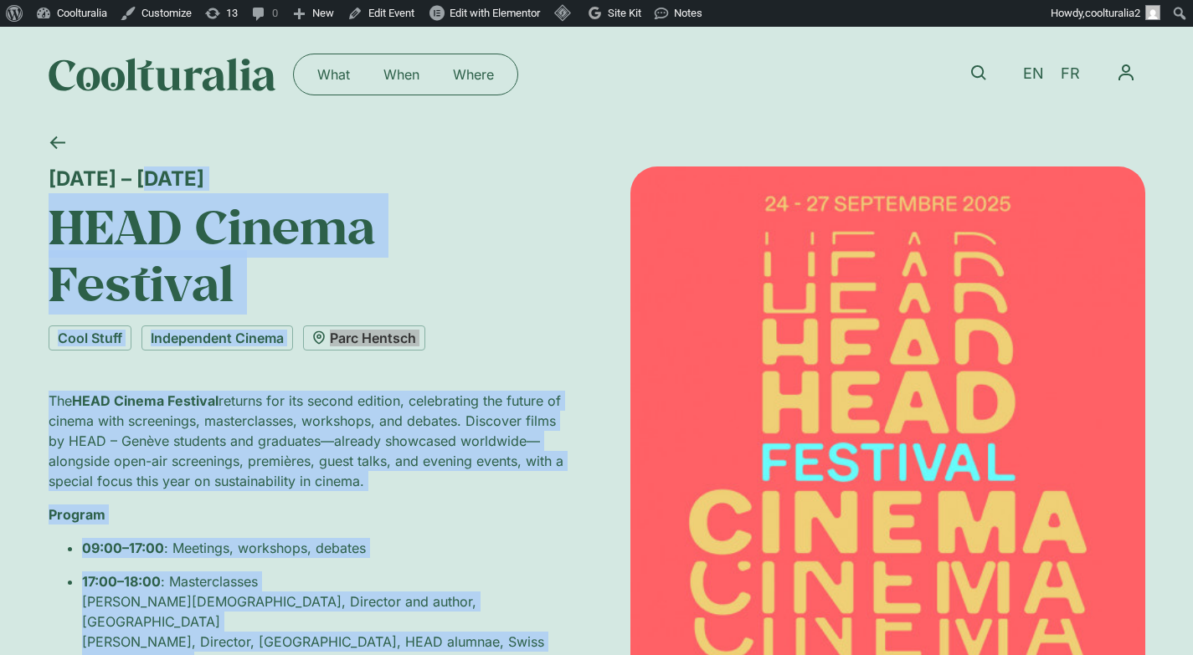
click at [241, 250] on h1 "HEAD Cinema Festival" at bounding box center [306, 255] width 515 height 115
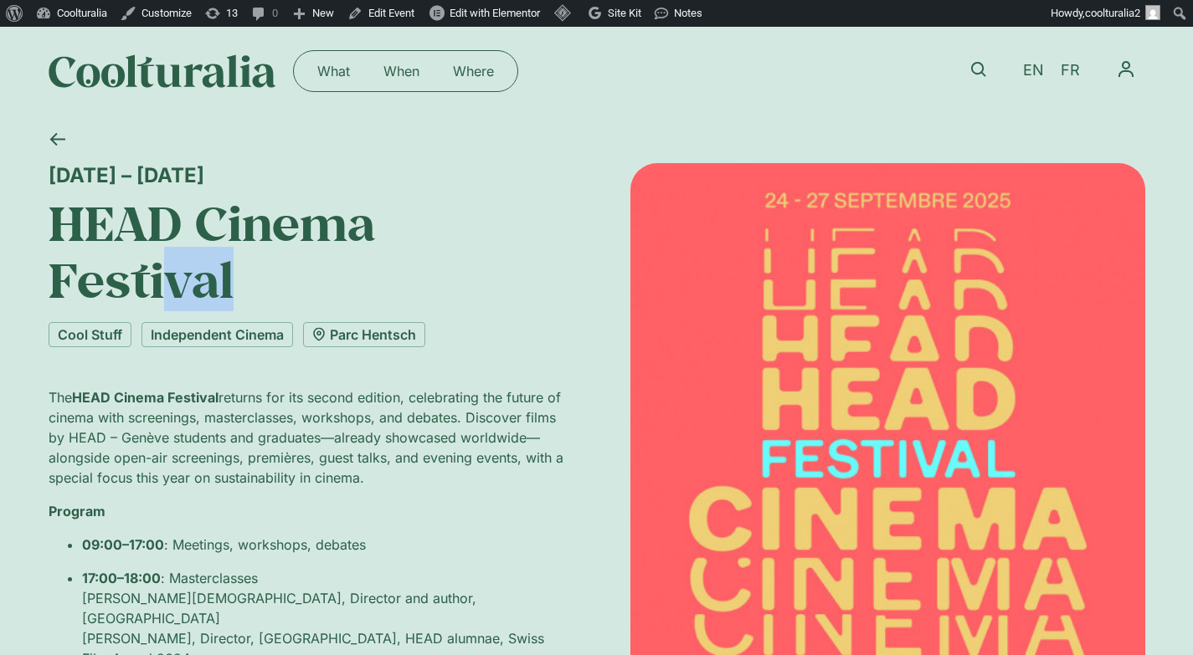
scroll to position [7, 0]
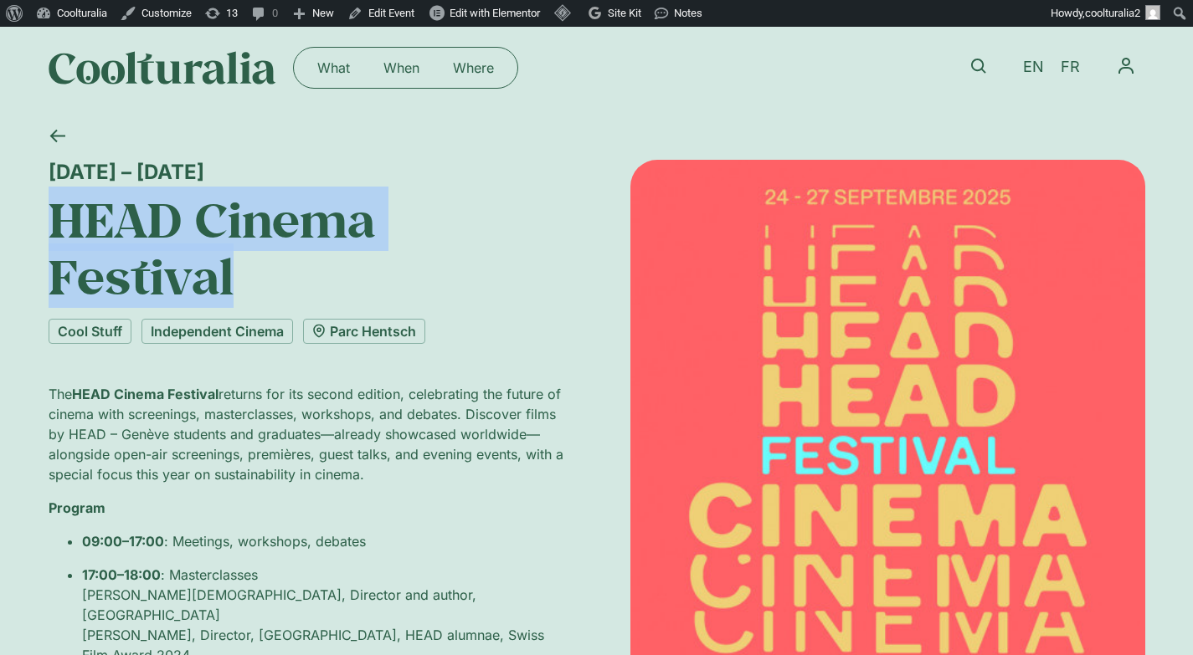
drag, startPoint x: 245, startPoint y: 283, endPoint x: 27, endPoint y: 234, distance: 224.0
click at [27, 234] on div "[DATE] – [DATE] HEAD Cinema Festival Cool Stuff Independent Cinema [GEOGRAPHIC_…" at bounding box center [596, 591] width 1193 height 952
copy h1 "HEAD Cinema Festival"
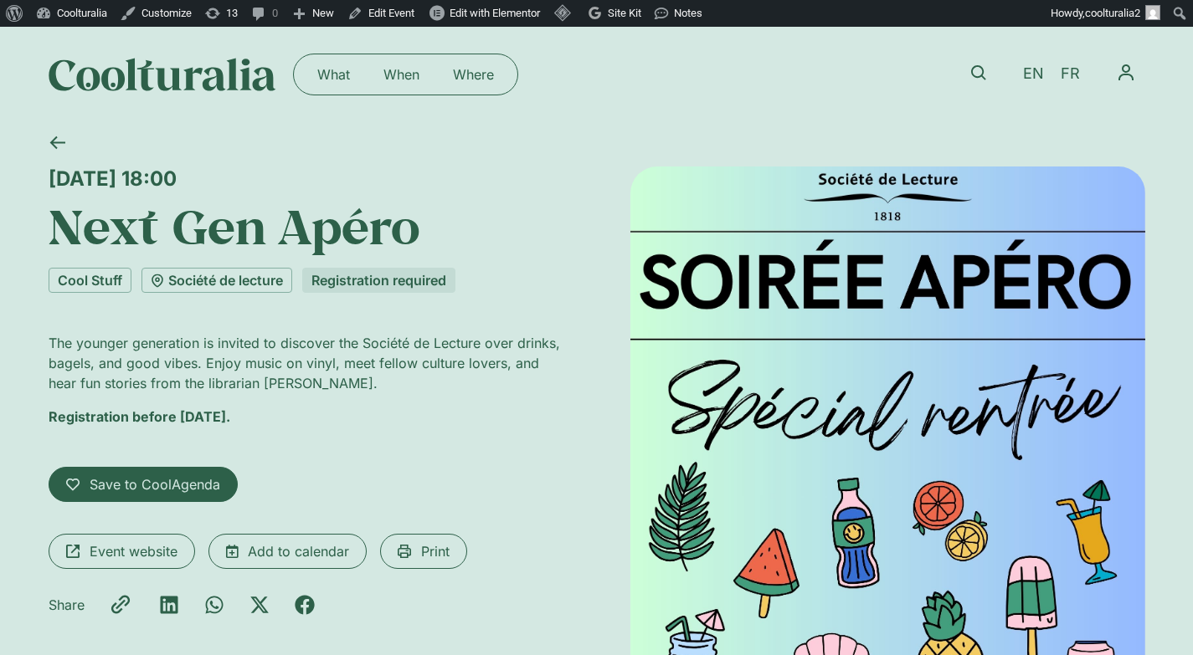
click at [387, 169] on div "[DATE] 18:00" at bounding box center [306, 179] width 515 height 24
drag, startPoint x: 385, startPoint y: 172, endPoint x: 66, endPoint y: 167, distance: 318.9
click at [66, 167] on div "[DATE] 18:00" at bounding box center [306, 179] width 515 height 24
drag, startPoint x: 390, startPoint y: 180, endPoint x: 49, endPoint y: 177, distance: 341.5
click at [49, 177] on div "[DATE] 18:00" at bounding box center [306, 179] width 515 height 24
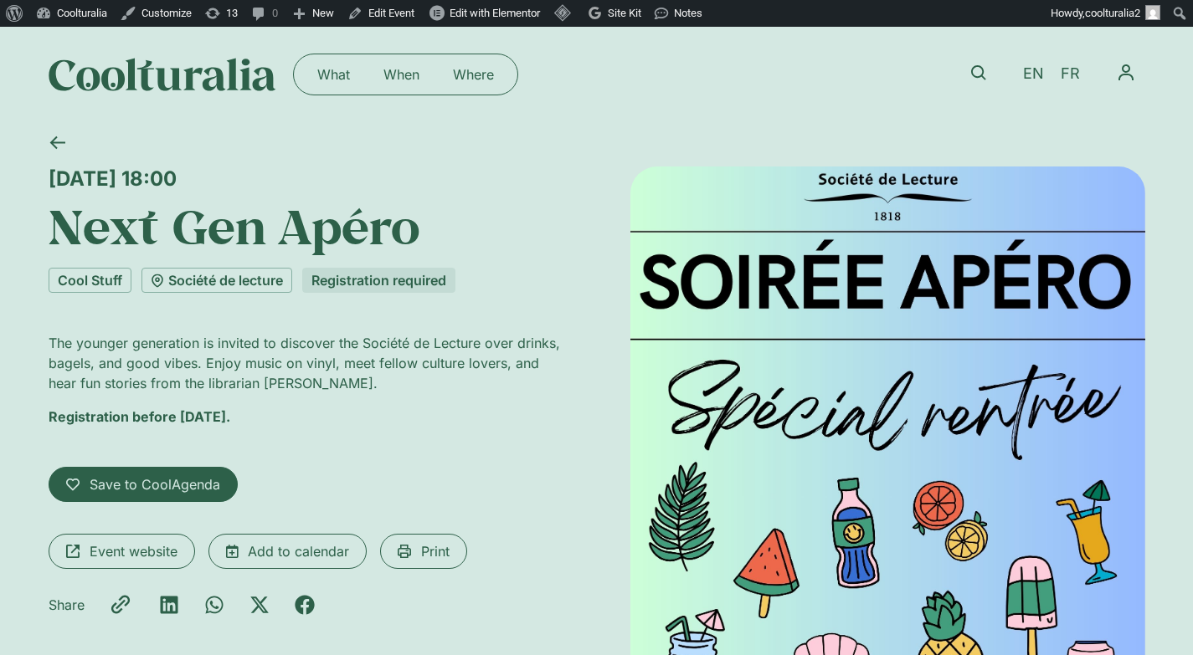
copy div "[DATE] 18:00"
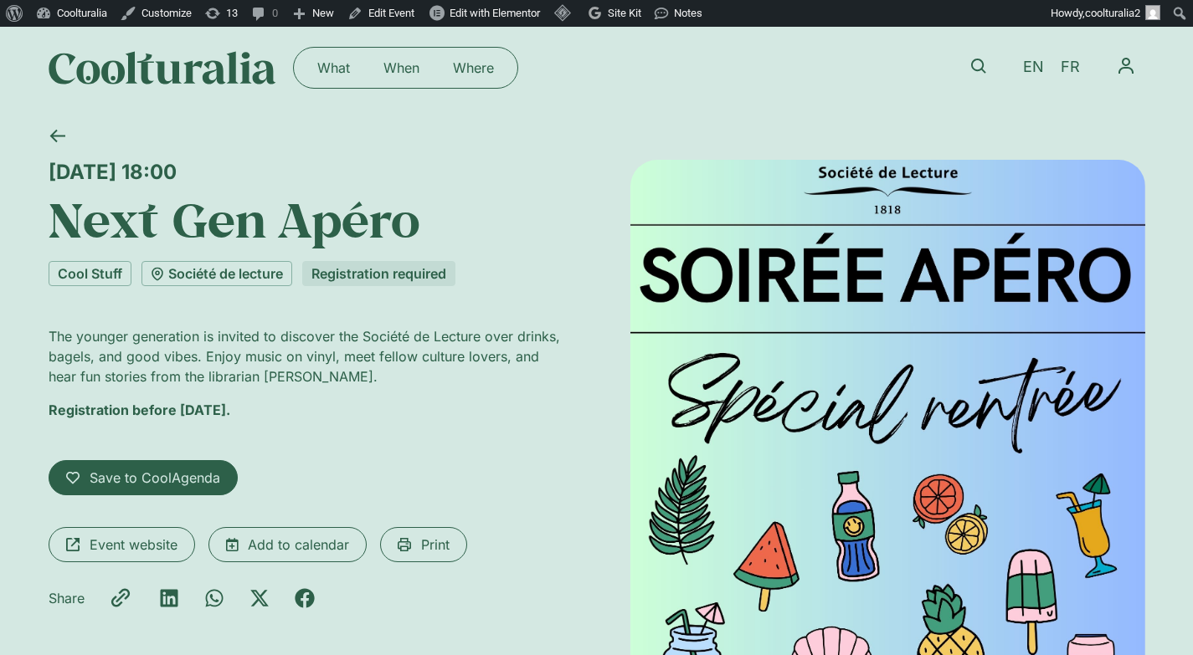
scroll to position [10, 0]
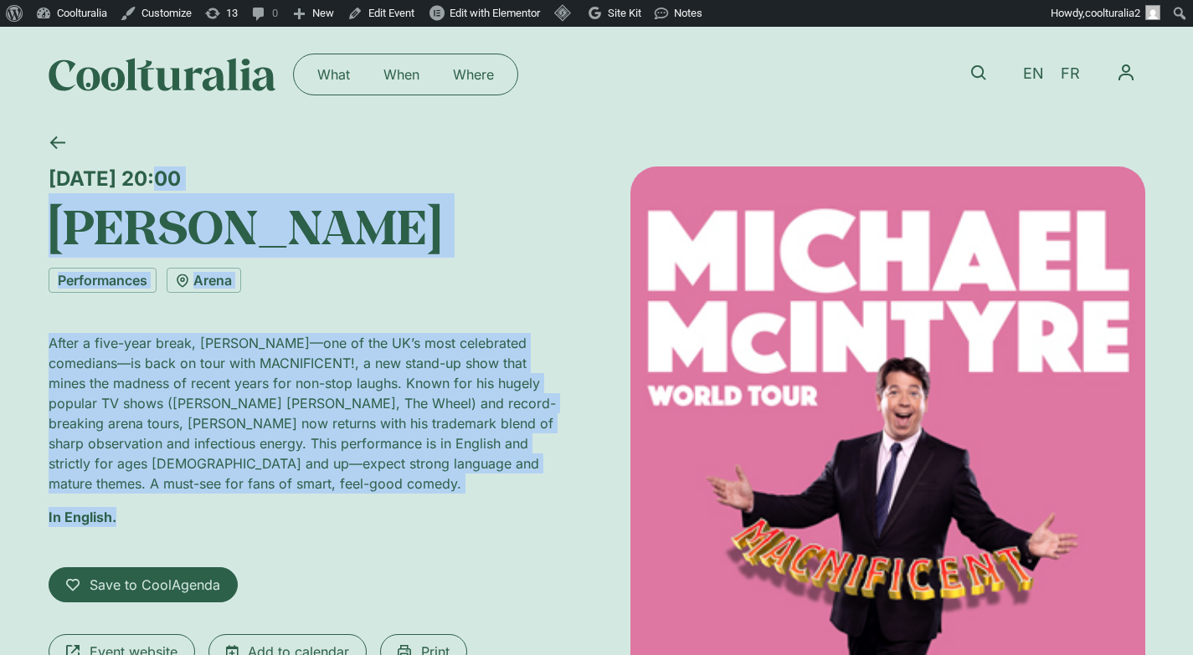
click at [318, 179] on div "[DATE] 20:00" at bounding box center [306, 179] width 515 height 24
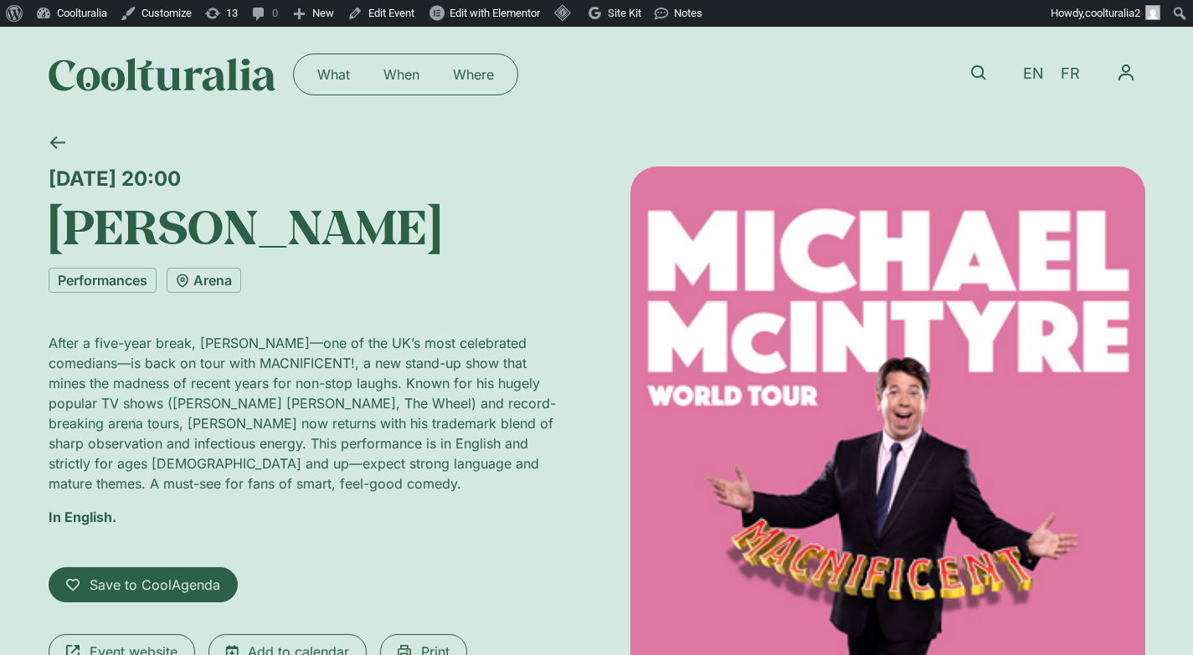
drag, startPoint x: 341, startPoint y: 174, endPoint x: 54, endPoint y: 177, distance: 287.9
click at [54, 177] on div "[DATE] 20:00" at bounding box center [306, 179] width 515 height 24
copy div "[DATE] 20:00"
drag, startPoint x: 448, startPoint y: 229, endPoint x: 0, endPoint y: 225, distance: 447.8
click at [0, 225] on div "[DATE] 20:00 [PERSON_NAME] Performances Arena After a five-year break, [PERSON_…" at bounding box center [596, 538] width 1193 height 833
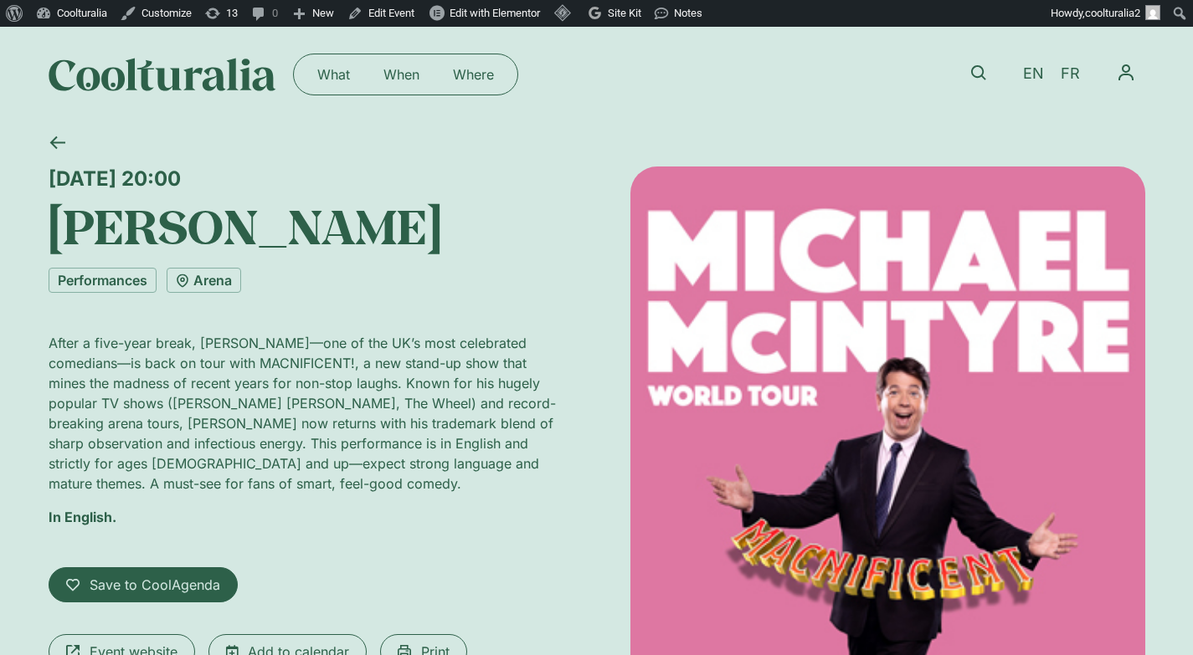
copy h1 "[PERSON_NAME]"
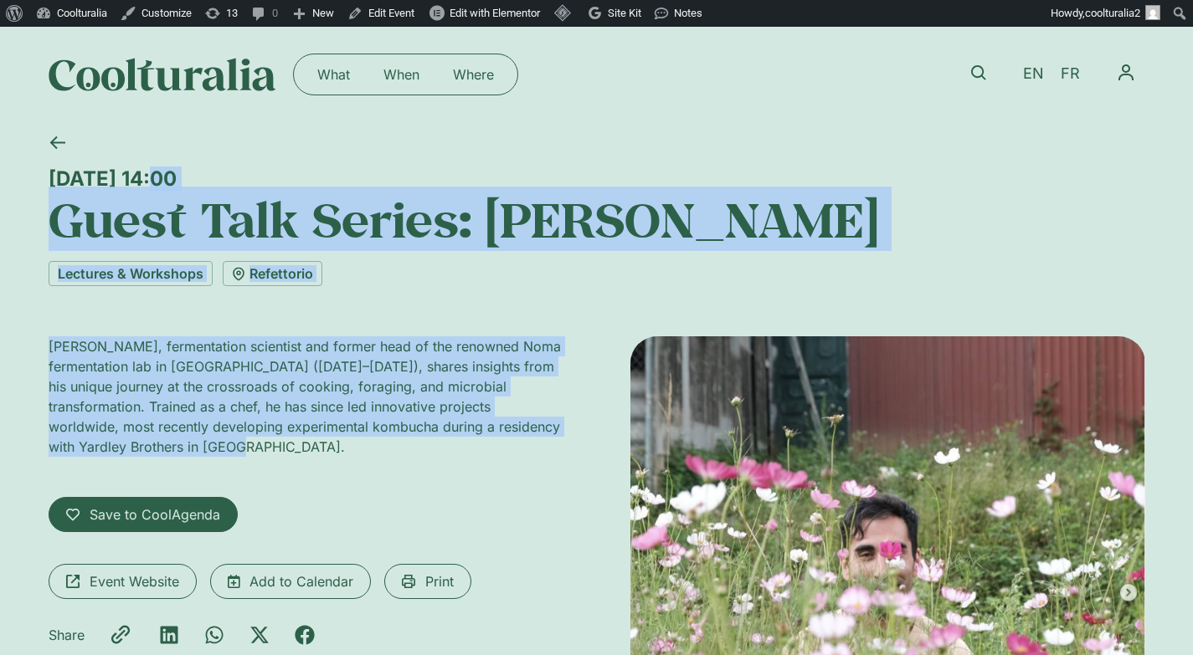
click at [325, 173] on div "[DATE] 14:00" at bounding box center [597, 179] width 1096 height 24
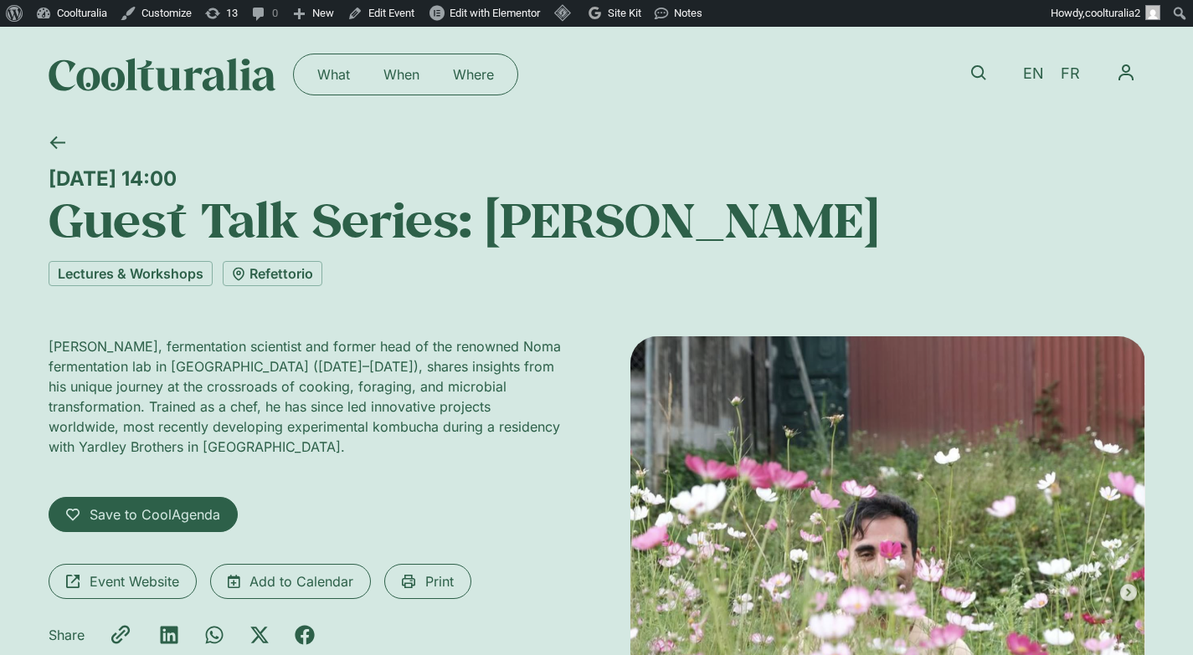
drag, startPoint x: 340, startPoint y: 173, endPoint x: 50, endPoint y: 178, distance: 289.6
click at [50, 178] on div "[DATE] 14:00" at bounding box center [597, 179] width 1096 height 24
copy div "[DATE] 14:00"
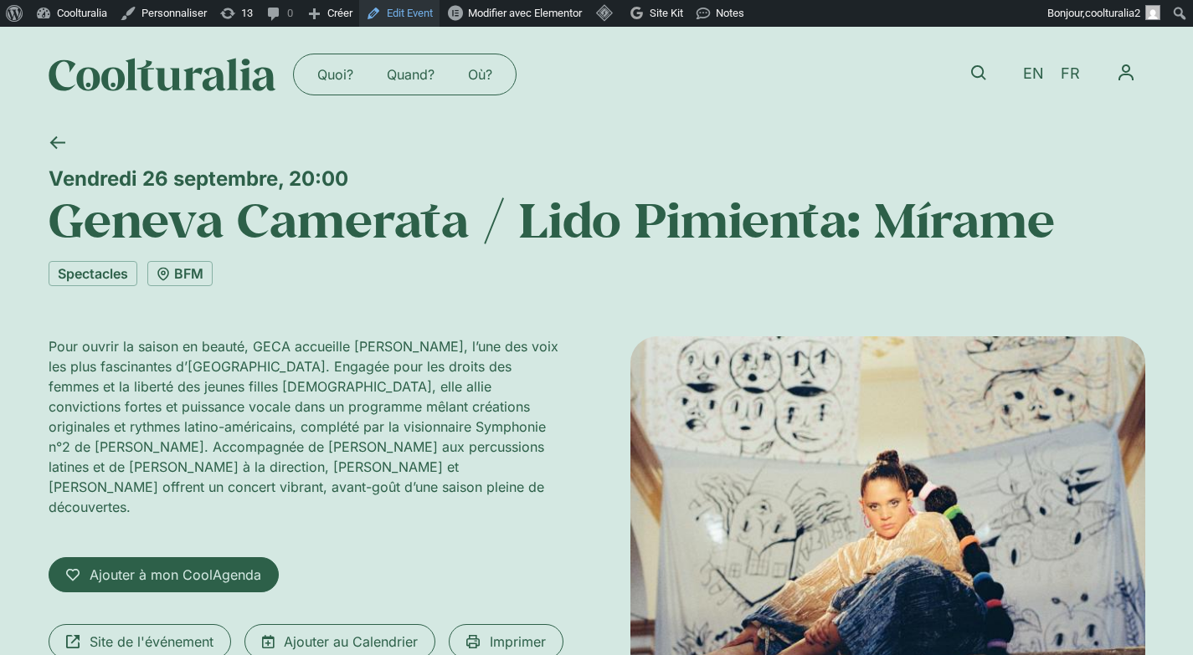
click at [417, 5] on link "Edit Event" at bounding box center [399, 13] width 80 height 27
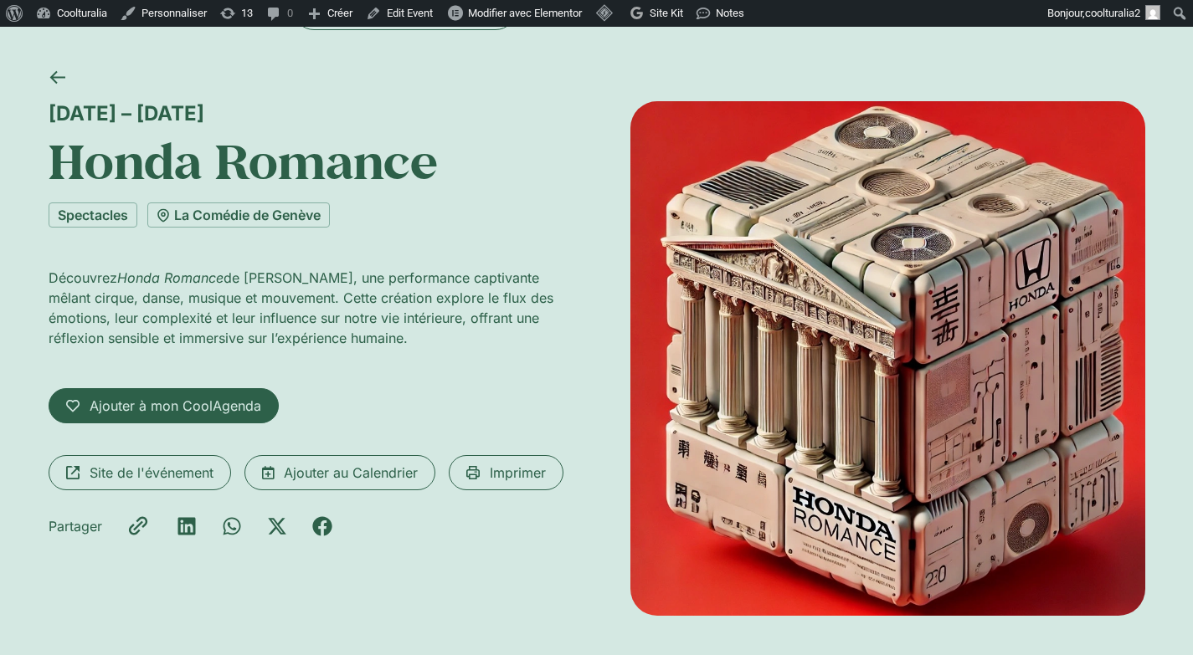
scroll to position [62, 0]
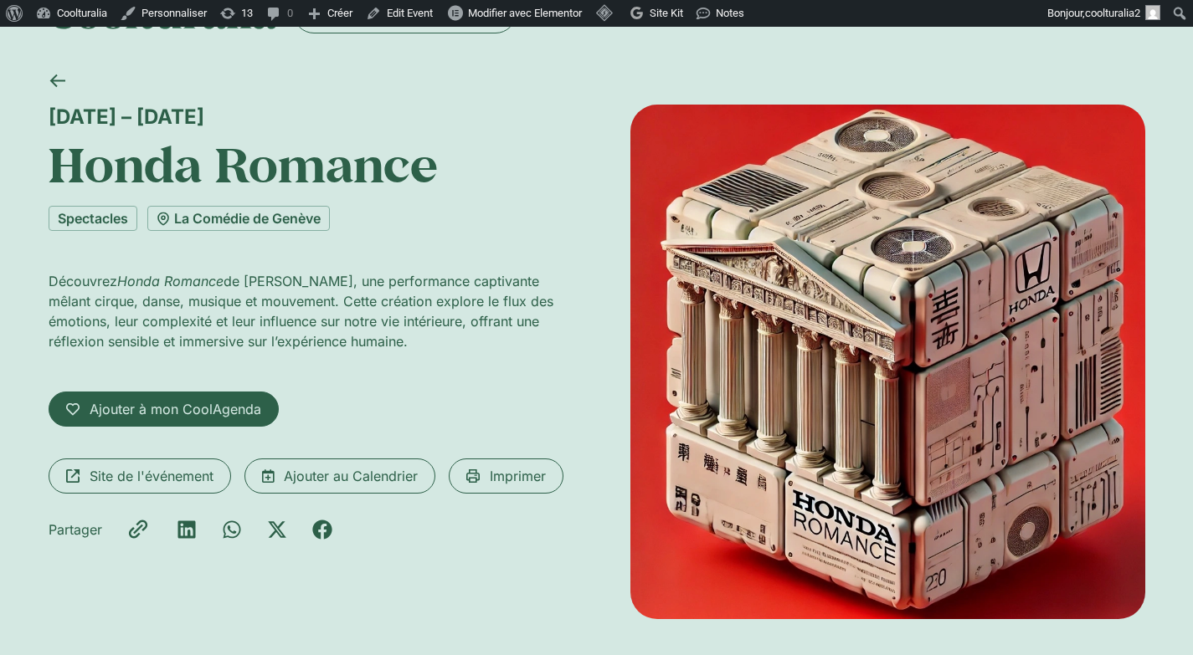
click at [680, 47] on div "Quoi? Quand? Où? Quoi? Quand? Où? EN FR Mon CoolAgenda Mon Profil Déconnexion" at bounding box center [597, 12] width 1096 height 95
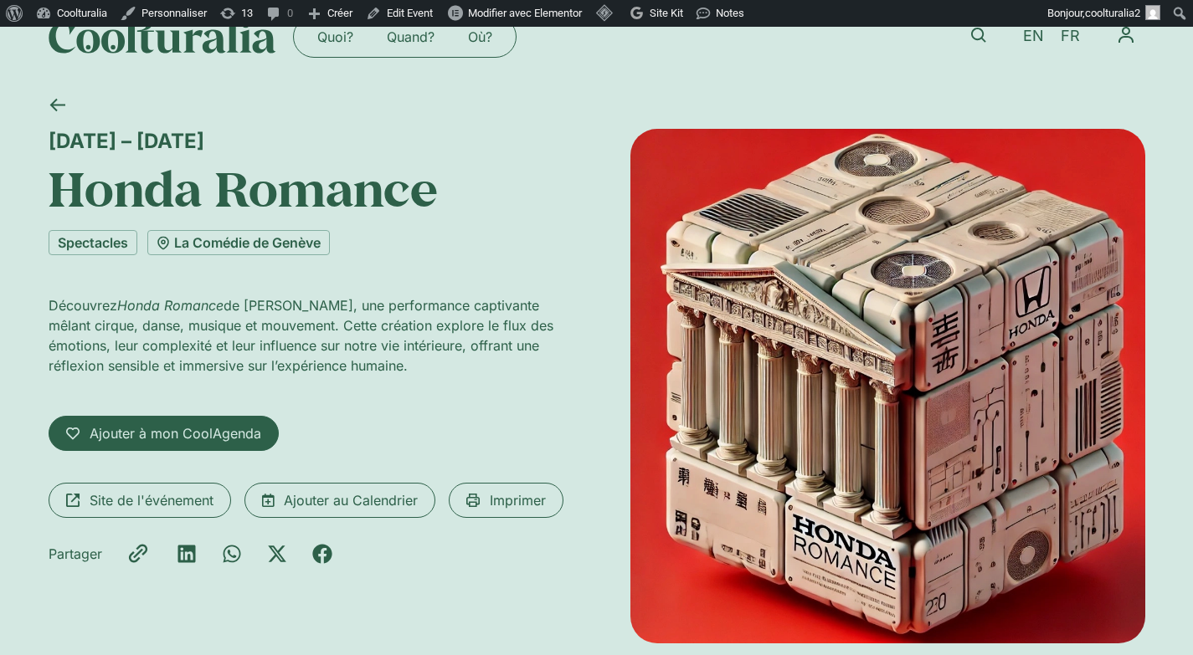
scroll to position [18, 0]
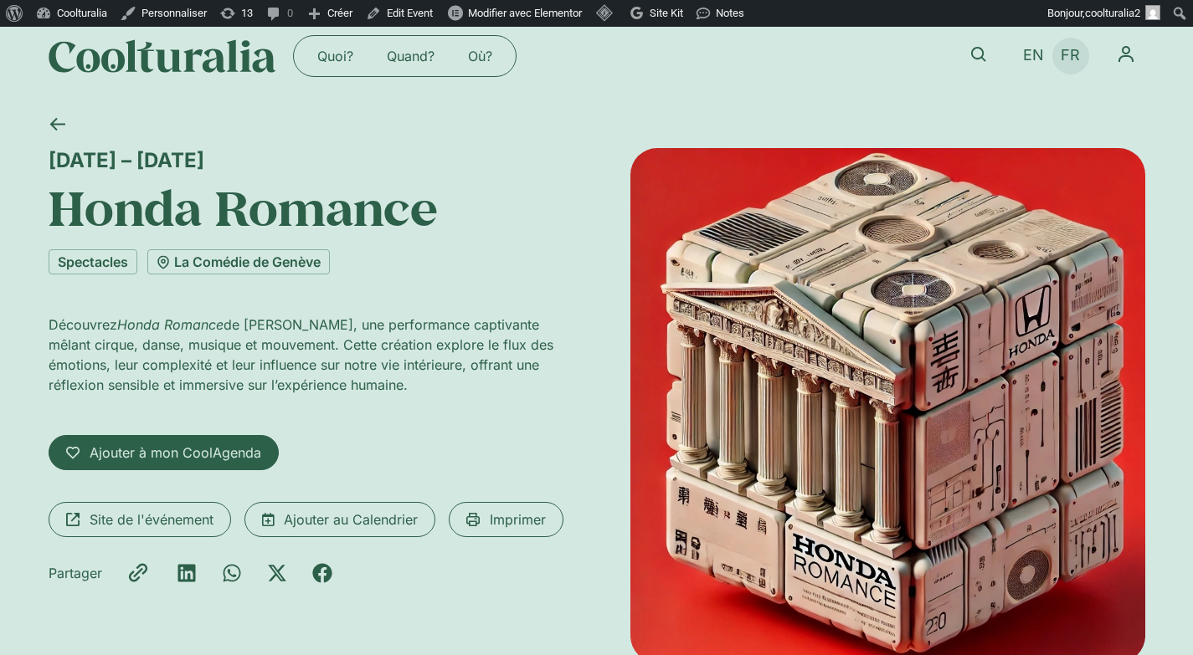
click at [1067, 56] on span "FR" at bounding box center [1069, 56] width 19 height 18
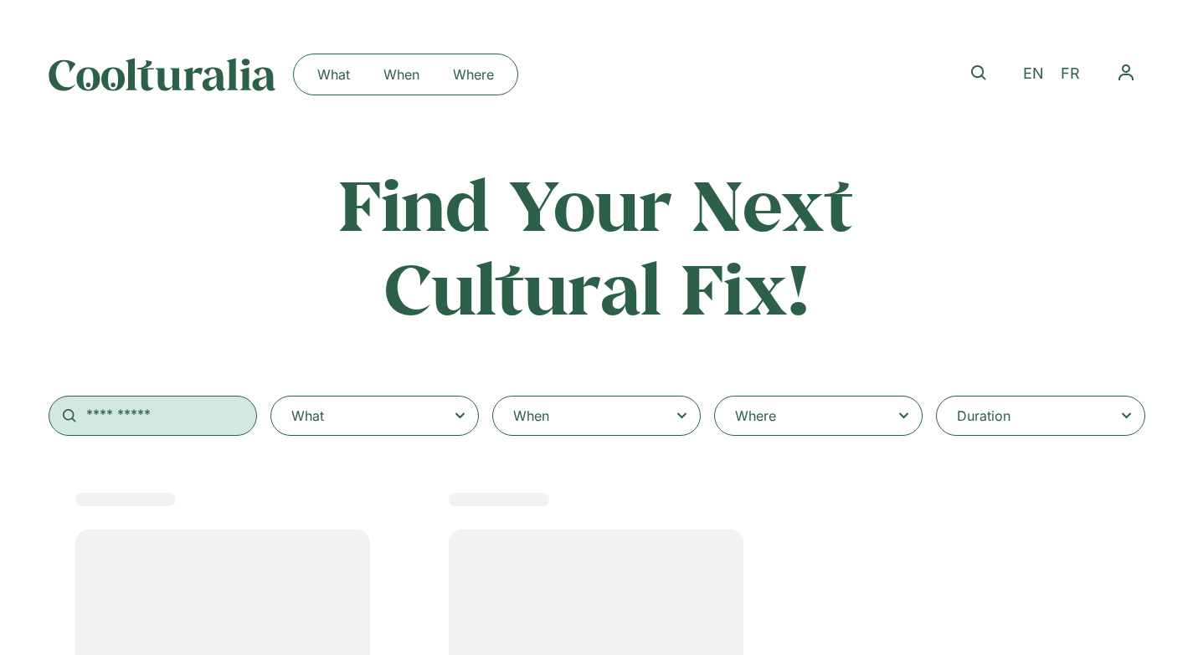
click at [150, 411] on input "text" at bounding box center [153, 416] width 208 height 40
type input "*"
select select
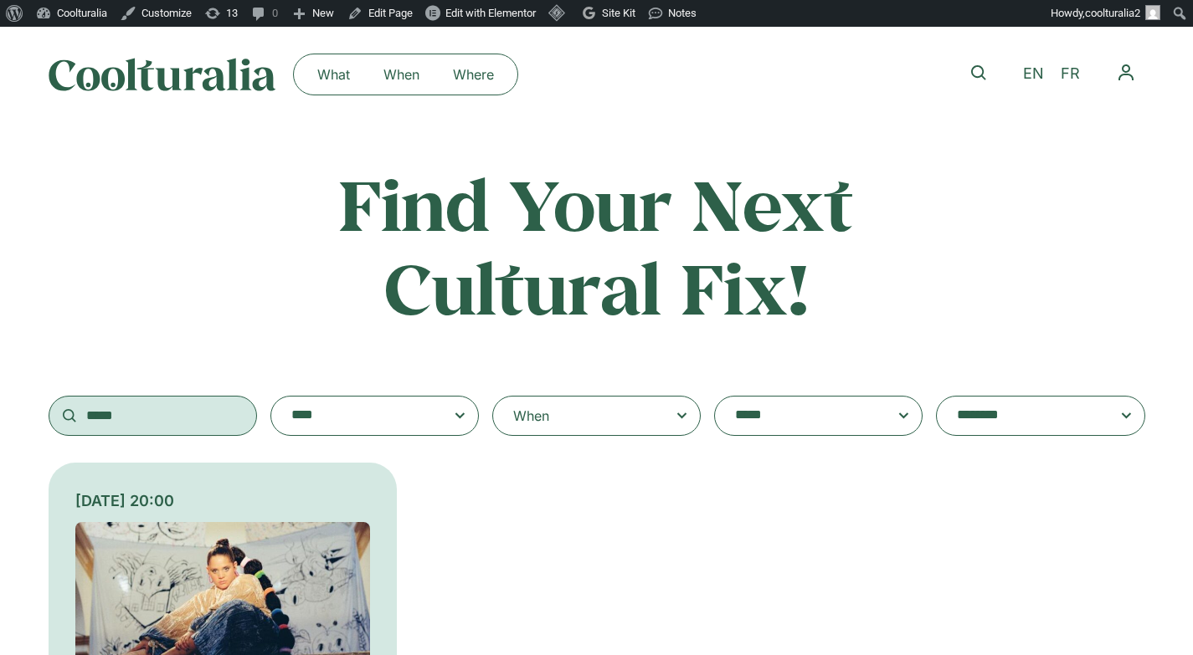
type input "*****"
click at [190, 520] on div "[DATE] 20:00" at bounding box center [222, 605] width 295 height 231
click at [0, 0] on rect at bounding box center [0, 0] width 0 height 0
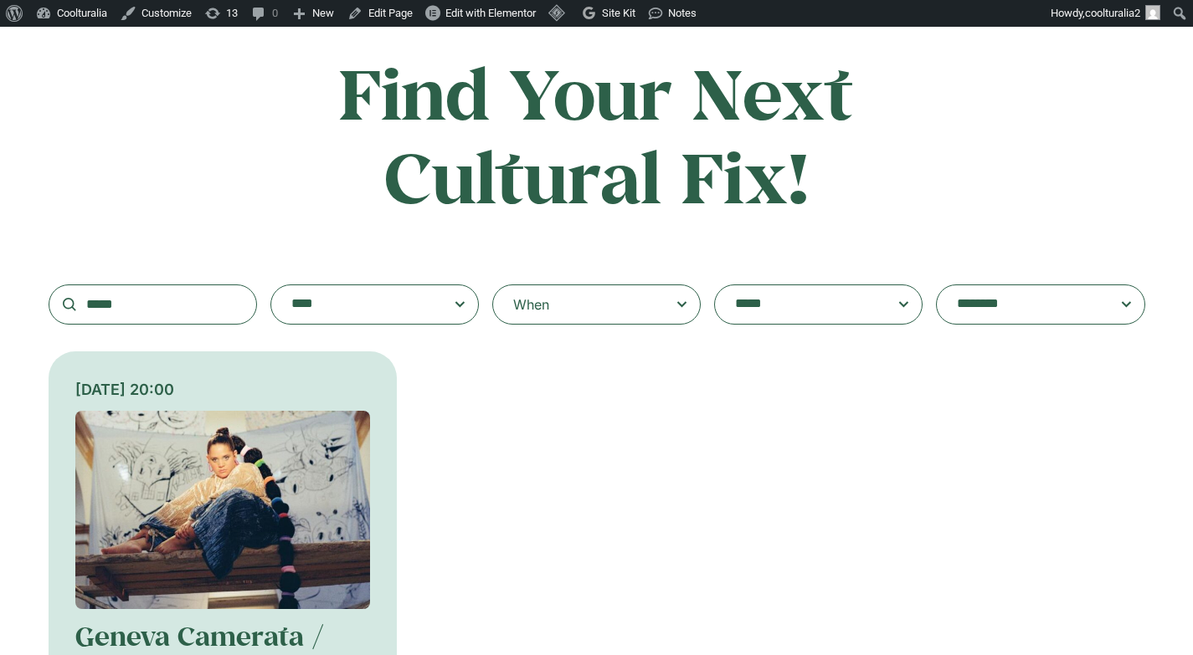
scroll to position [177, 0]
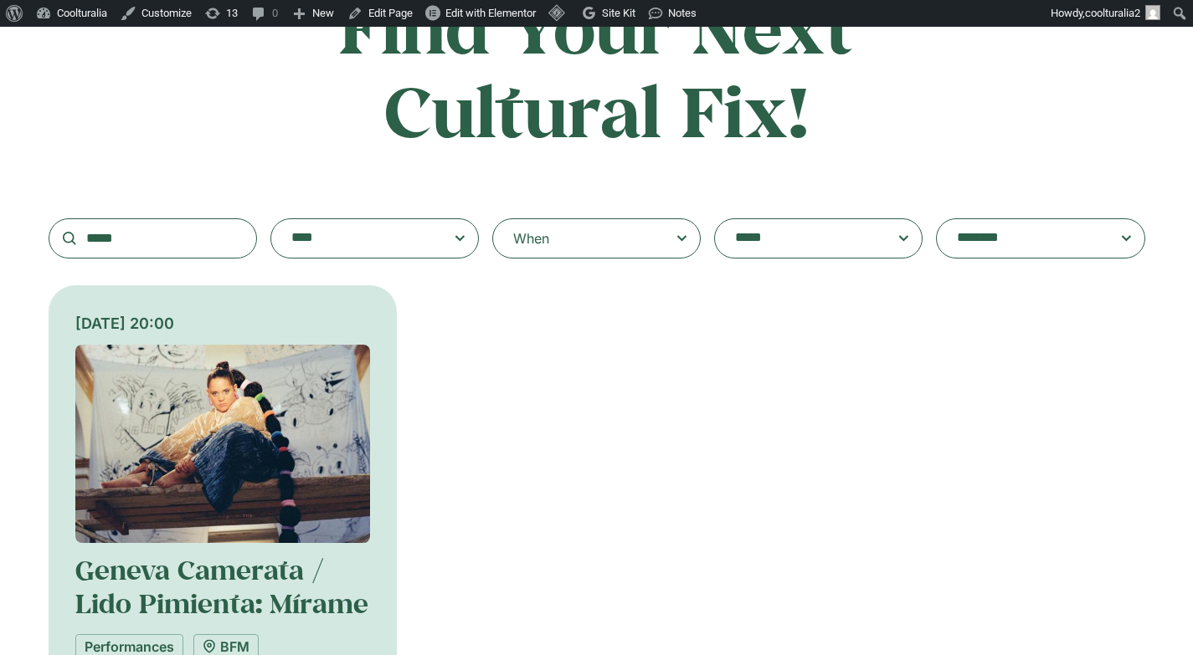
click at [206, 443] on img at bounding box center [222, 444] width 295 height 198
click at [182, 434] on img at bounding box center [222, 444] width 295 height 198
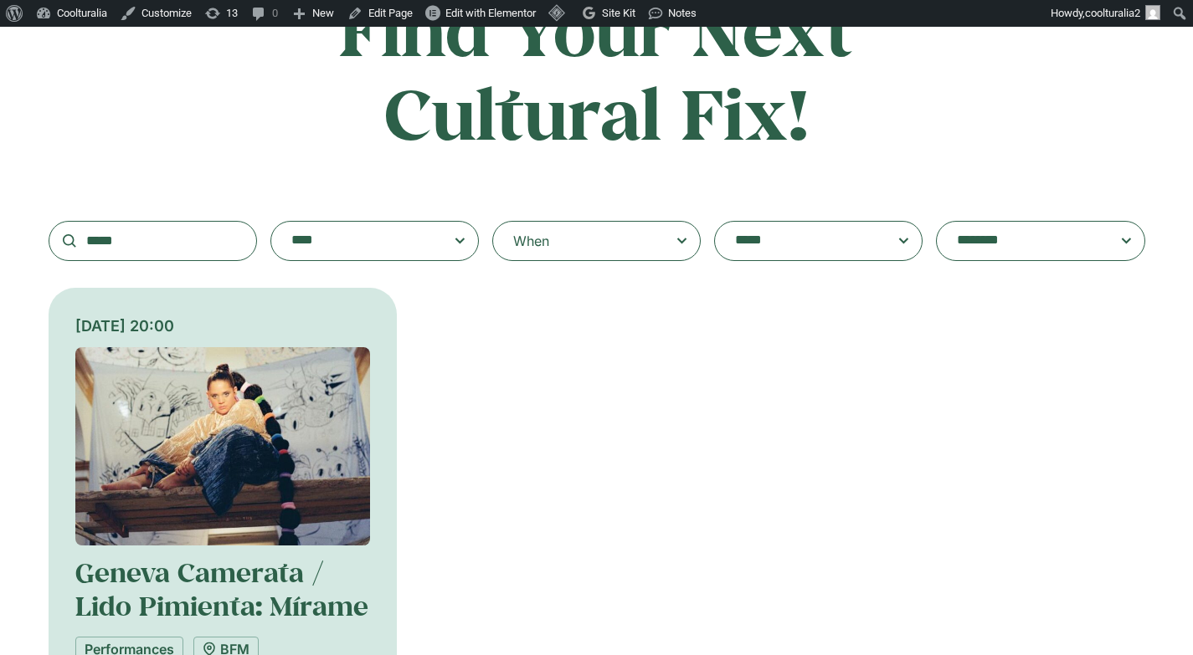
scroll to position [174, 0]
click at [595, 469] on div "[DATE] 20:00 Geneva Camerata / Lido Pimienta: Mírame Performances BFM To kick o…" at bounding box center [597, 574] width 1096 height 570
click at [223, 451] on img at bounding box center [222, 447] width 295 height 198
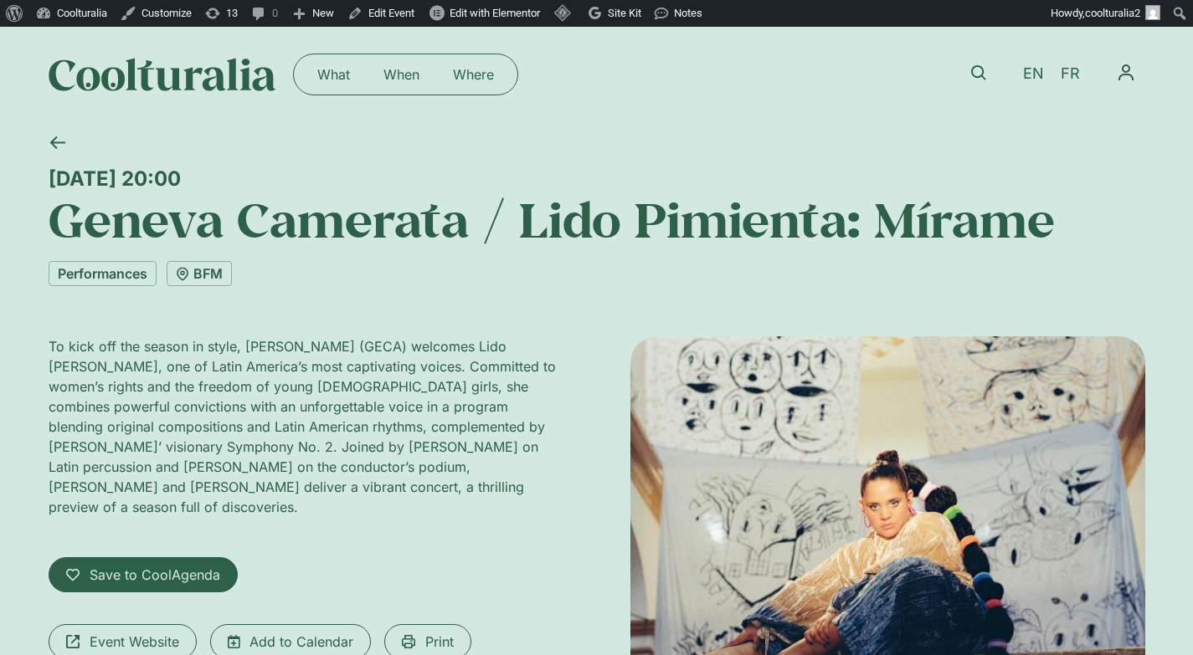
drag, startPoint x: 331, startPoint y: 183, endPoint x: 56, endPoint y: 172, distance: 274.8
click at [56, 172] on div "Friday 26 September, 20:00" at bounding box center [597, 179] width 1096 height 24
copy div "riday 26 September, 20:00"
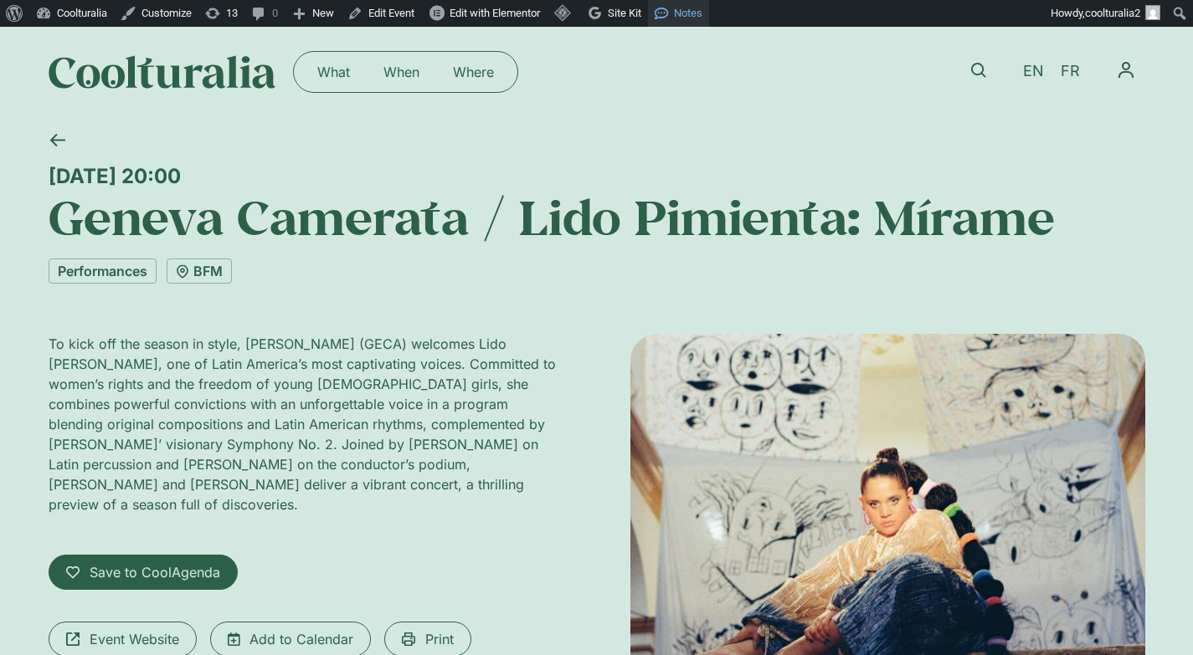
scroll to position [3, 0]
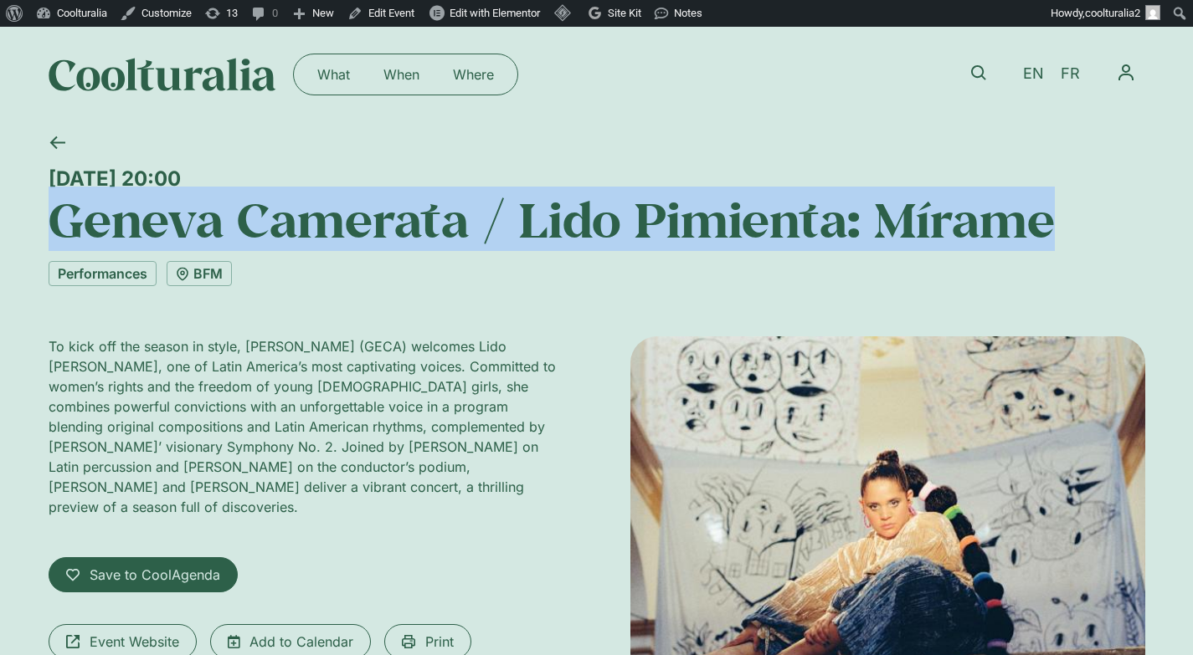
drag, startPoint x: 1001, startPoint y: 217, endPoint x: 53, endPoint y: 201, distance: 948.4
click at [53, 201] on h1 "Geneva Camerata / Lido Pimienta: Mírame" at bounding box center [597, 219] width 1096 height 57
copy h1 "Geneva Camerata / Lido Pimienta: Mírame"
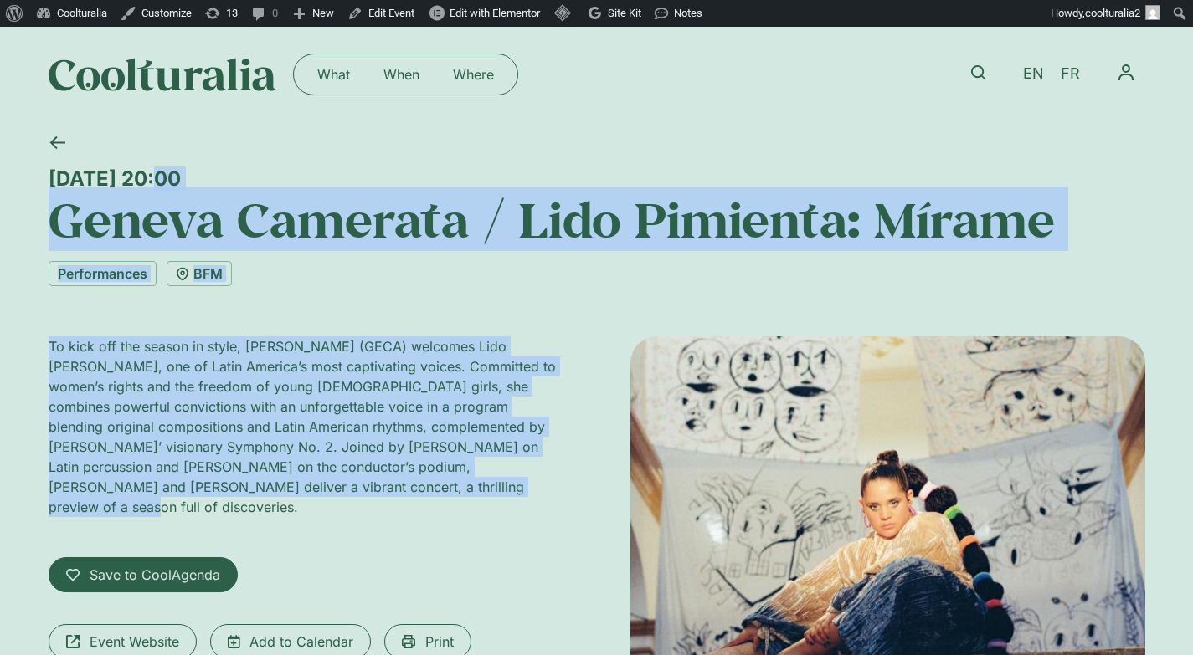
drag, startPoint x: 313, startPoint y: 485, endPoint x: 48, endPoint y: 185, distance: 400.2
click at [49, 185] on div "[DATE] 20:00 [PERSON_NAME] / Lido [PERSON_NAME]: Mírame Performances BFM To kic…" at bounding box center [597, 516] width 1096 height 789
copy div "[DATE] 20:00 [PERSON_NAME] / Lido [PERSON_NAME]: Mírame Performances BFM To kic…"
